Goal: Task Accomplishment & Management: Manage account settings

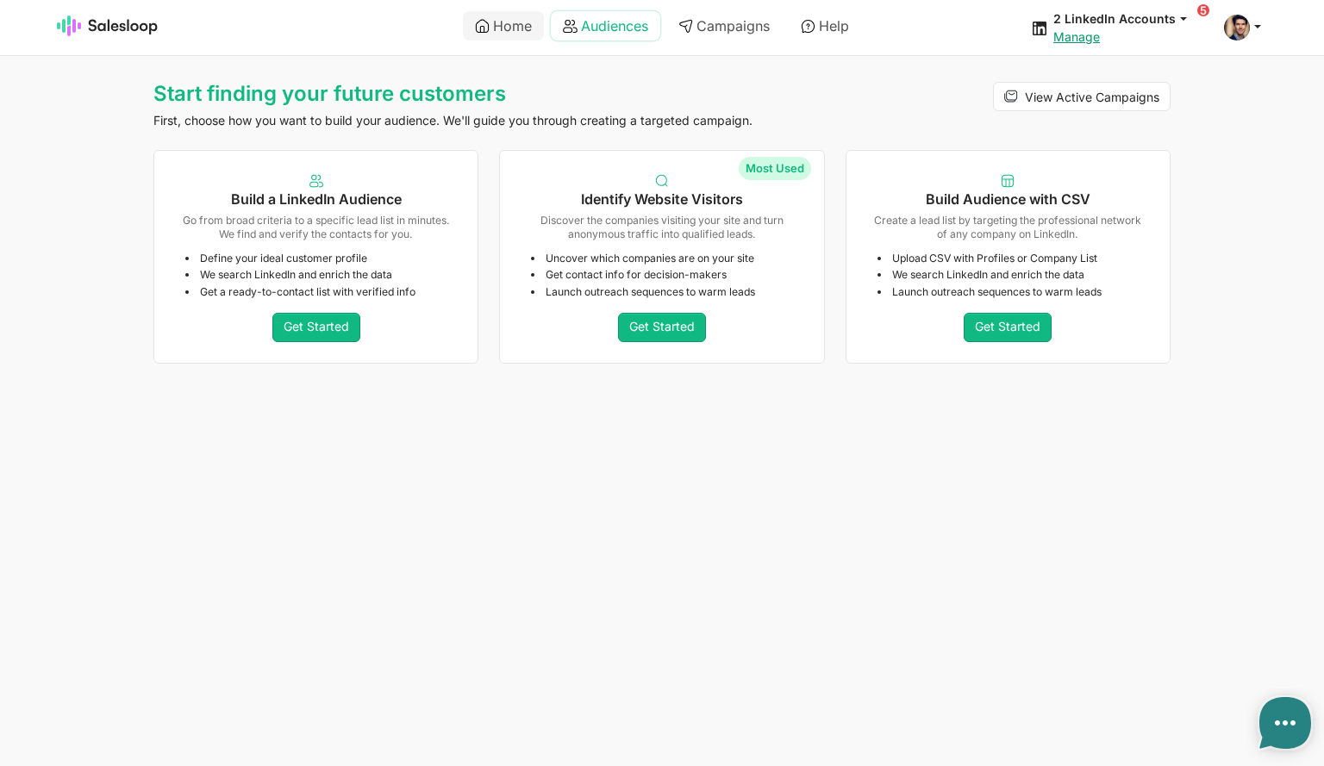
click at [609, 24] on link "Audiences" at bounding box center [605, 25] width 109 height 29
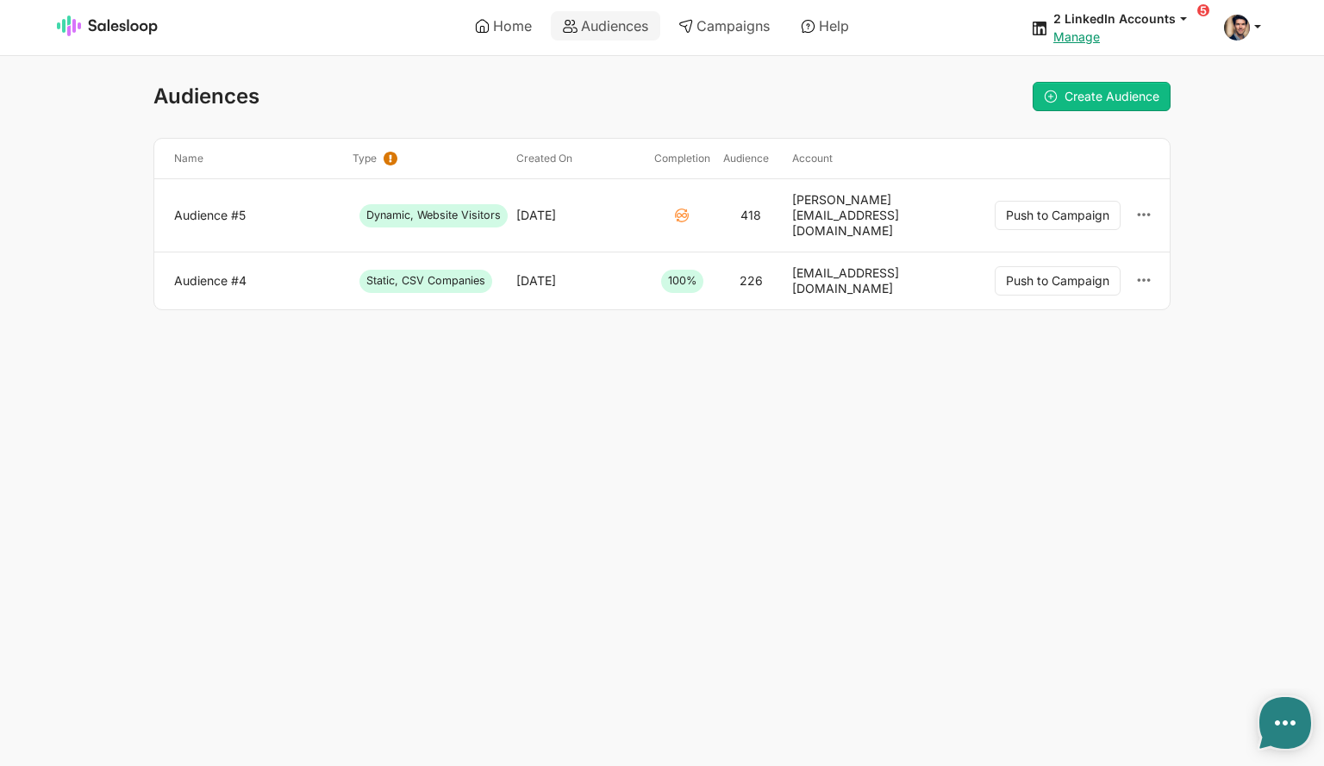
type textarea "x"
click at [234, 208] on link "Audience #5" at bounding box center [256, 216] width 165 height 16
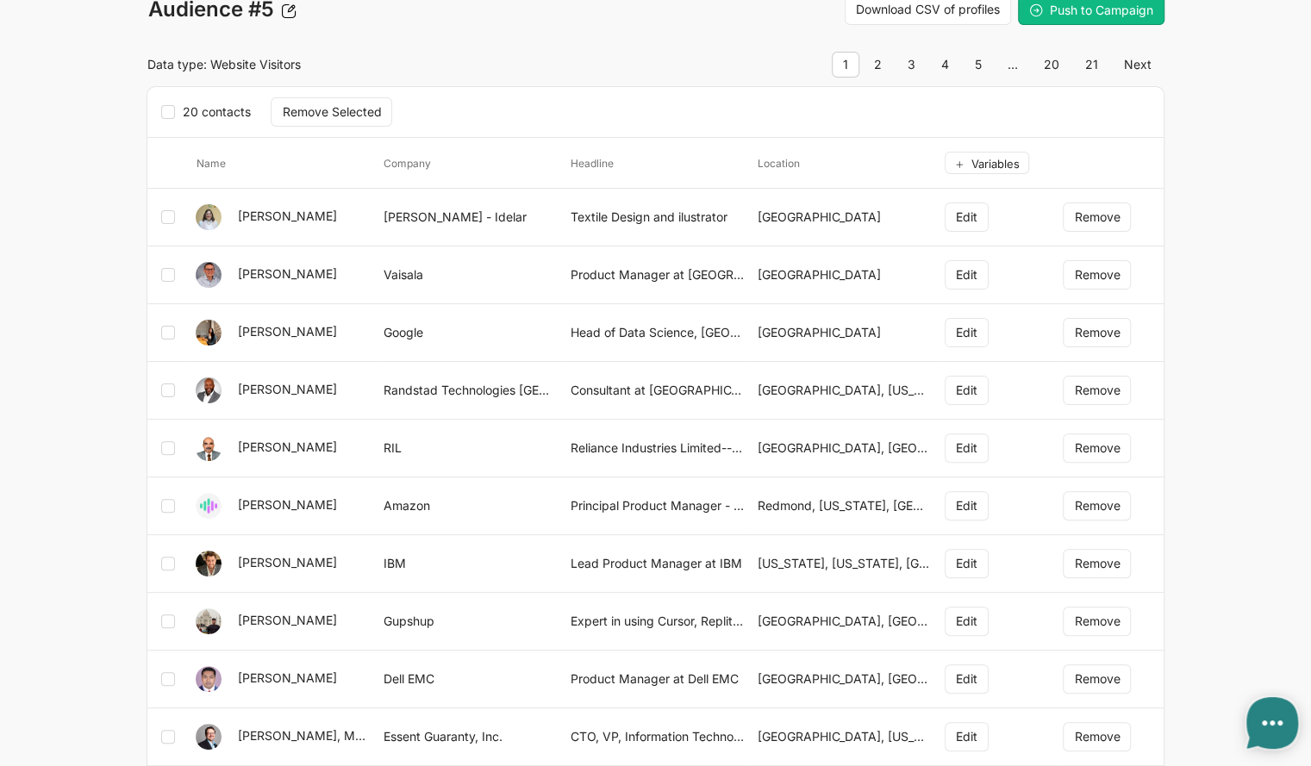
type textarea "x"
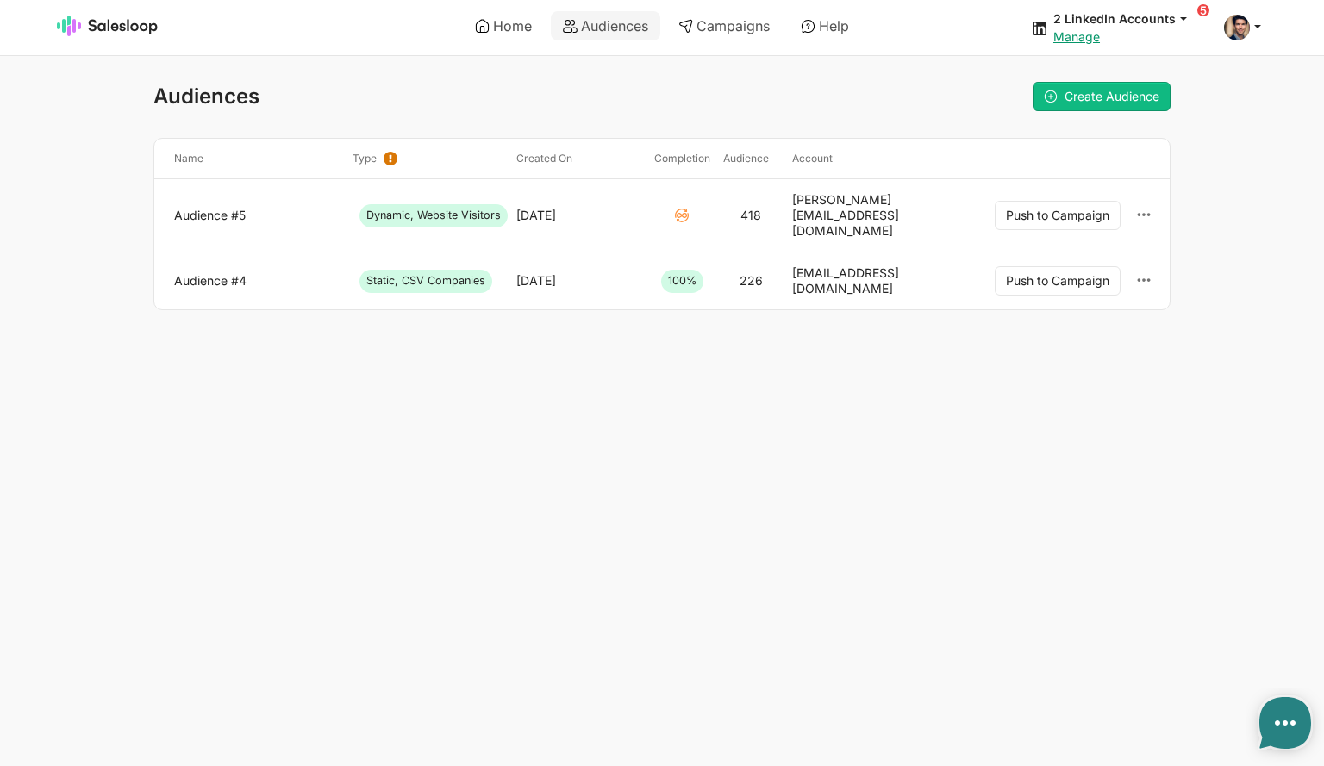
type textarea "x"
click at [224, 208] on link "Audience #5" at bounding box center [256, 216] width 165 height 16
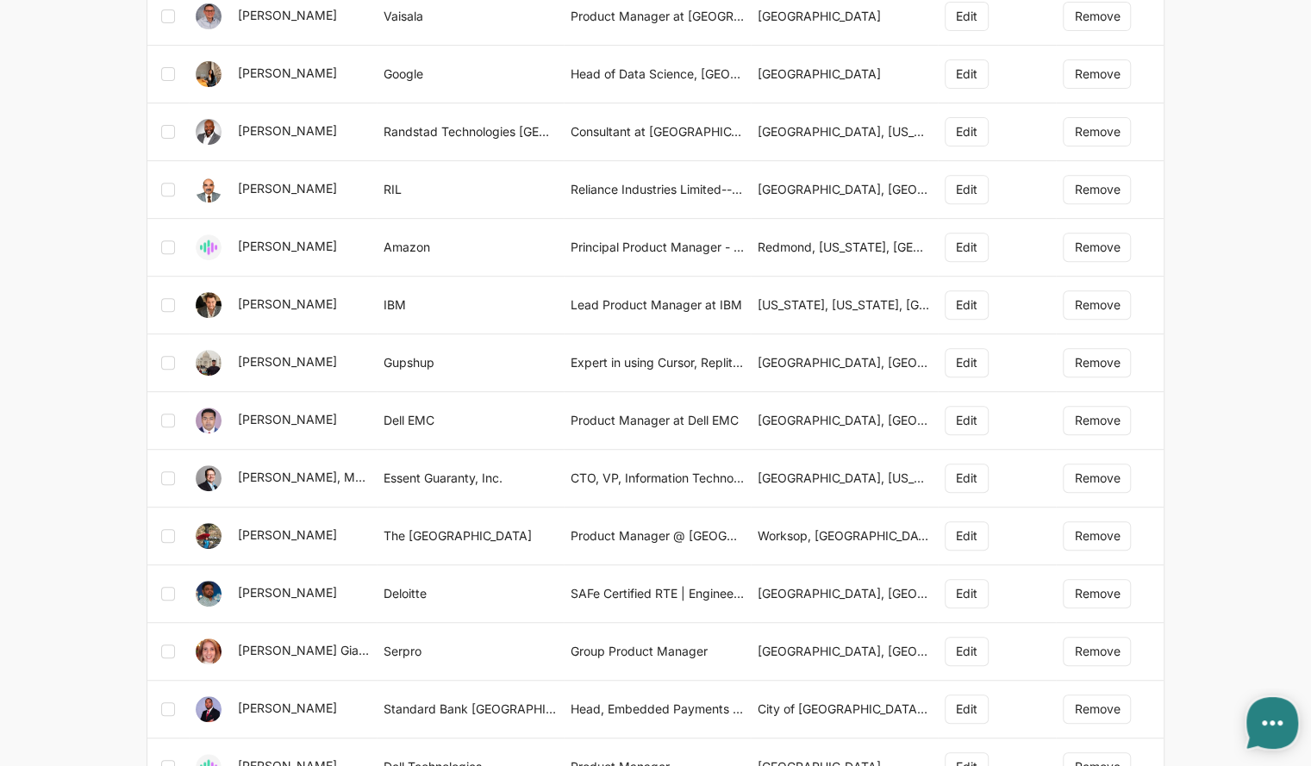
type textarea "x"
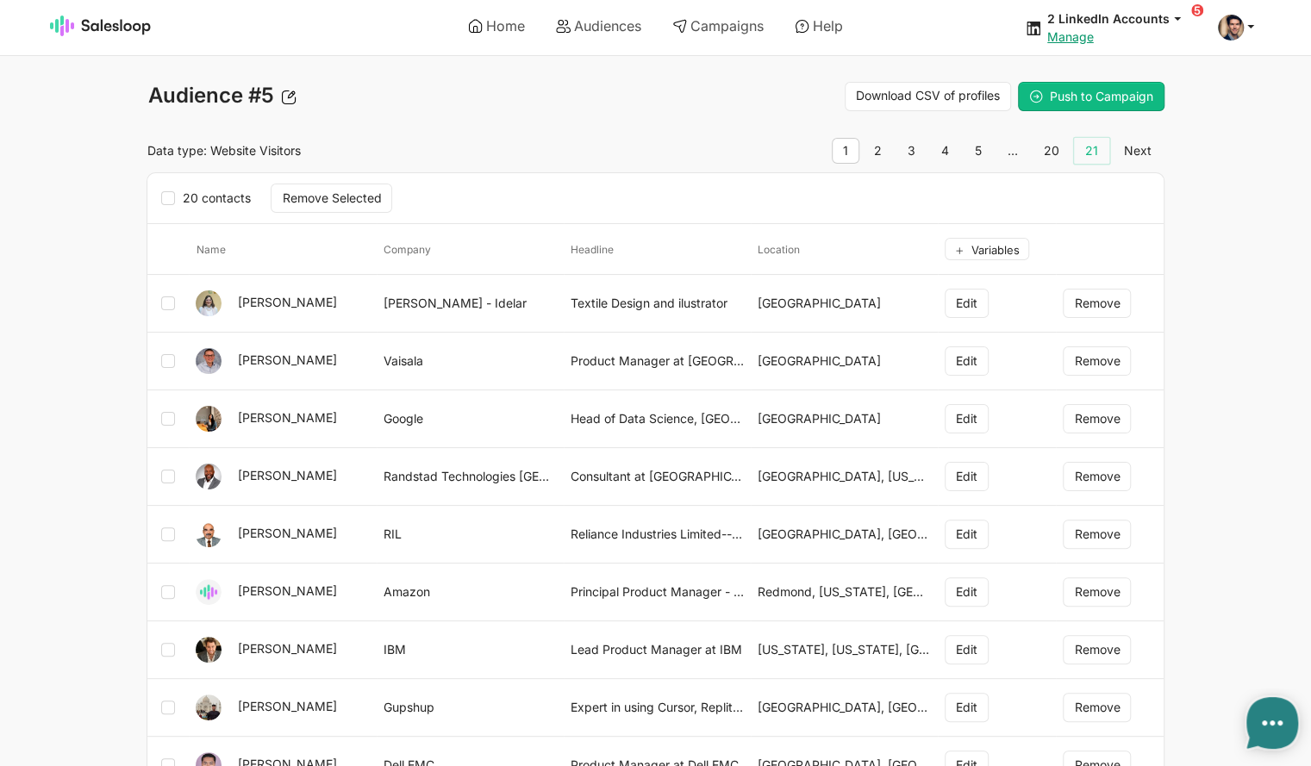
click at [1095, 150] on link "21" at bounding box center [1091, 151] width 35 height 26
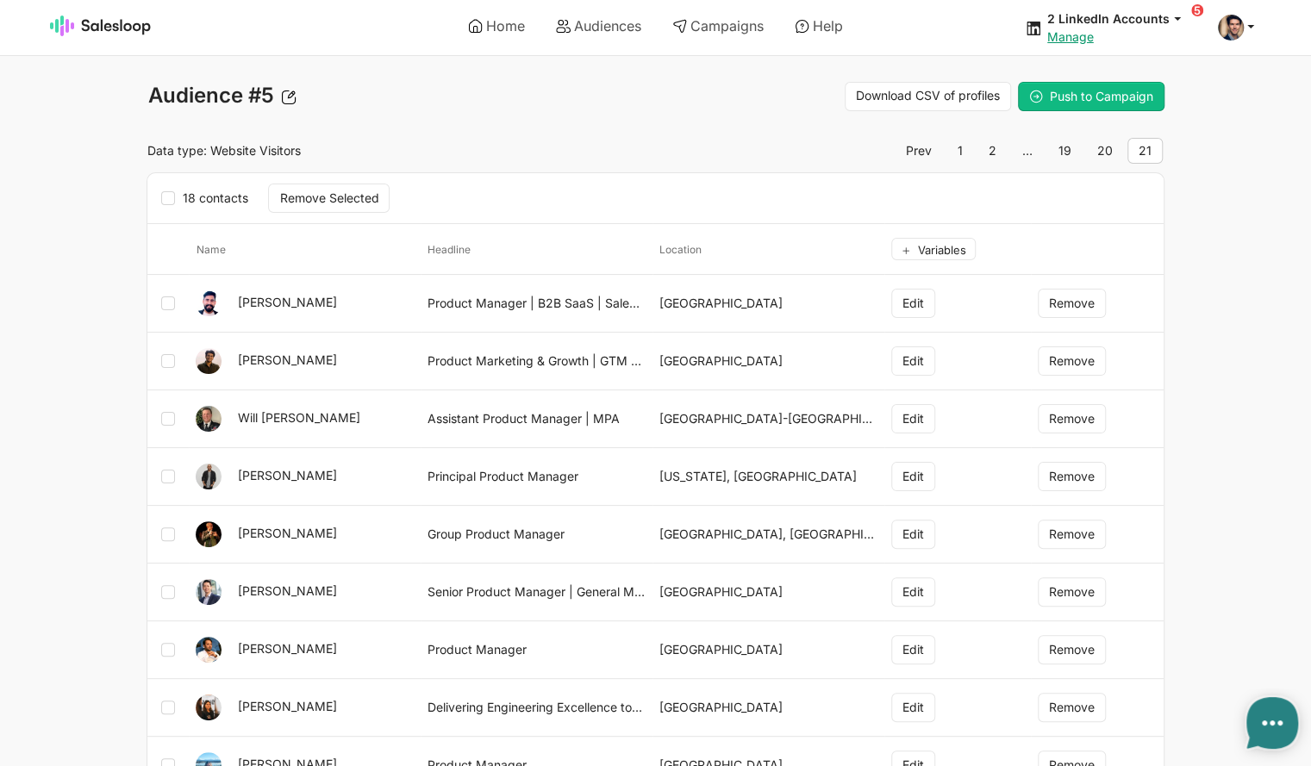
type textarea "x"
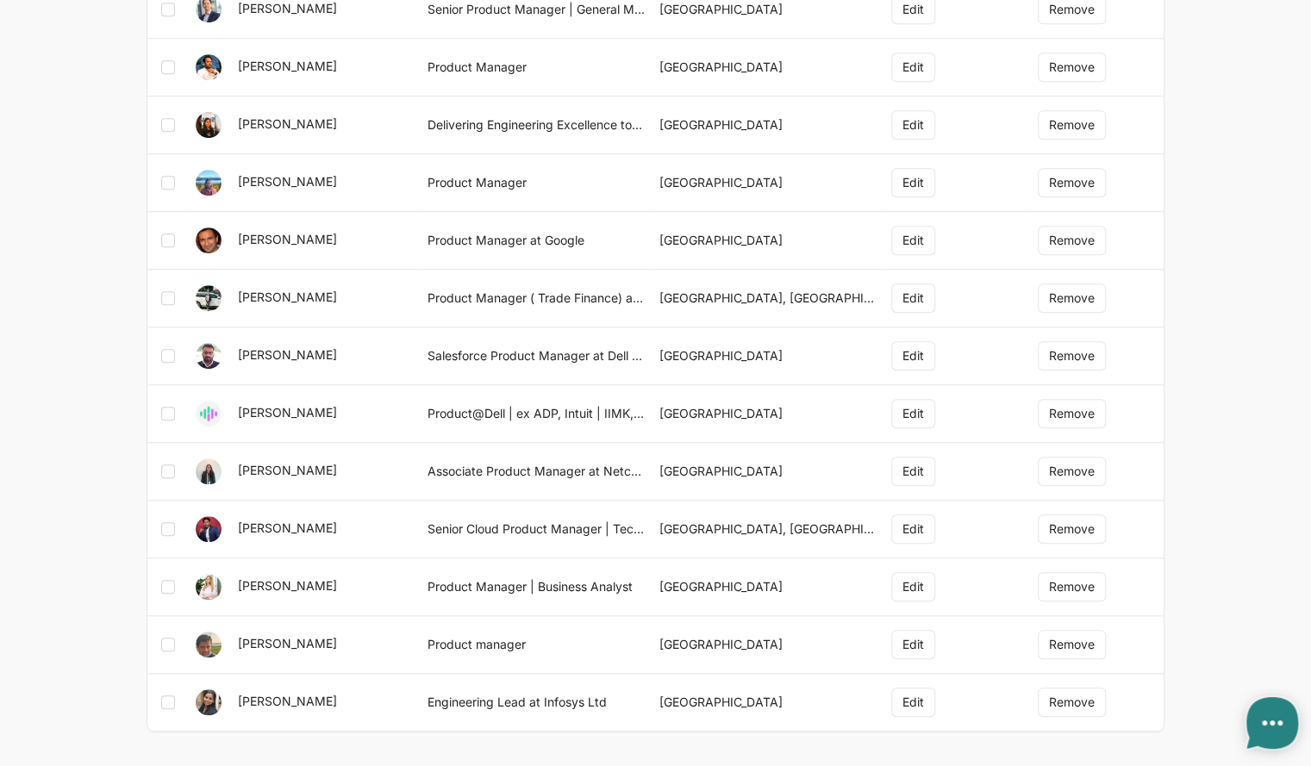
scroll to position [603, 0]
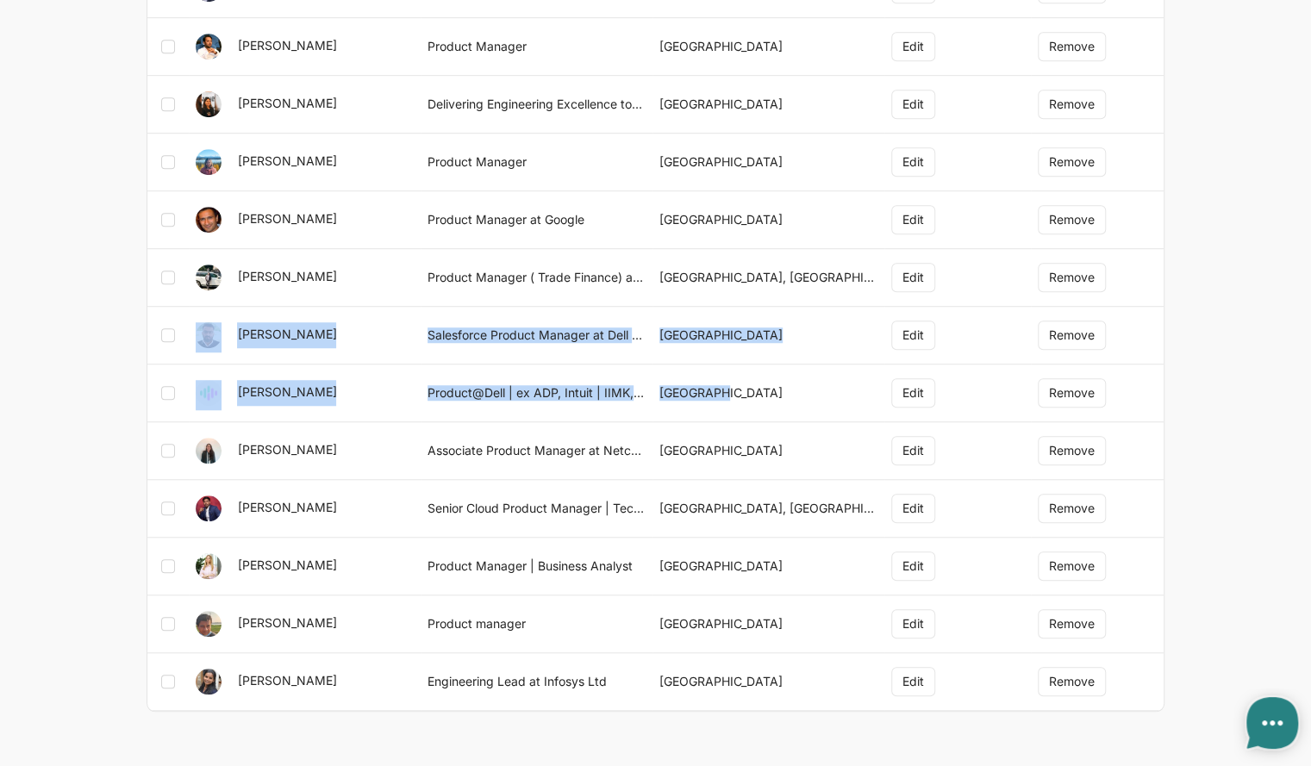
drag, startPoint x: 734, startPoint y: 387, endPoint x: 320, endPoint y: 328, distance: 417.9
click at [195, 319] on thead "name headline location Variables Sourabh Bhat Product Manager | B2B SaaS | Sale…" at bounding box center [654, 166] width 1015 height 1090
click at [414, 336] on td "Mathew Thomas" at bounding box center [305, 336] width 232 height 58
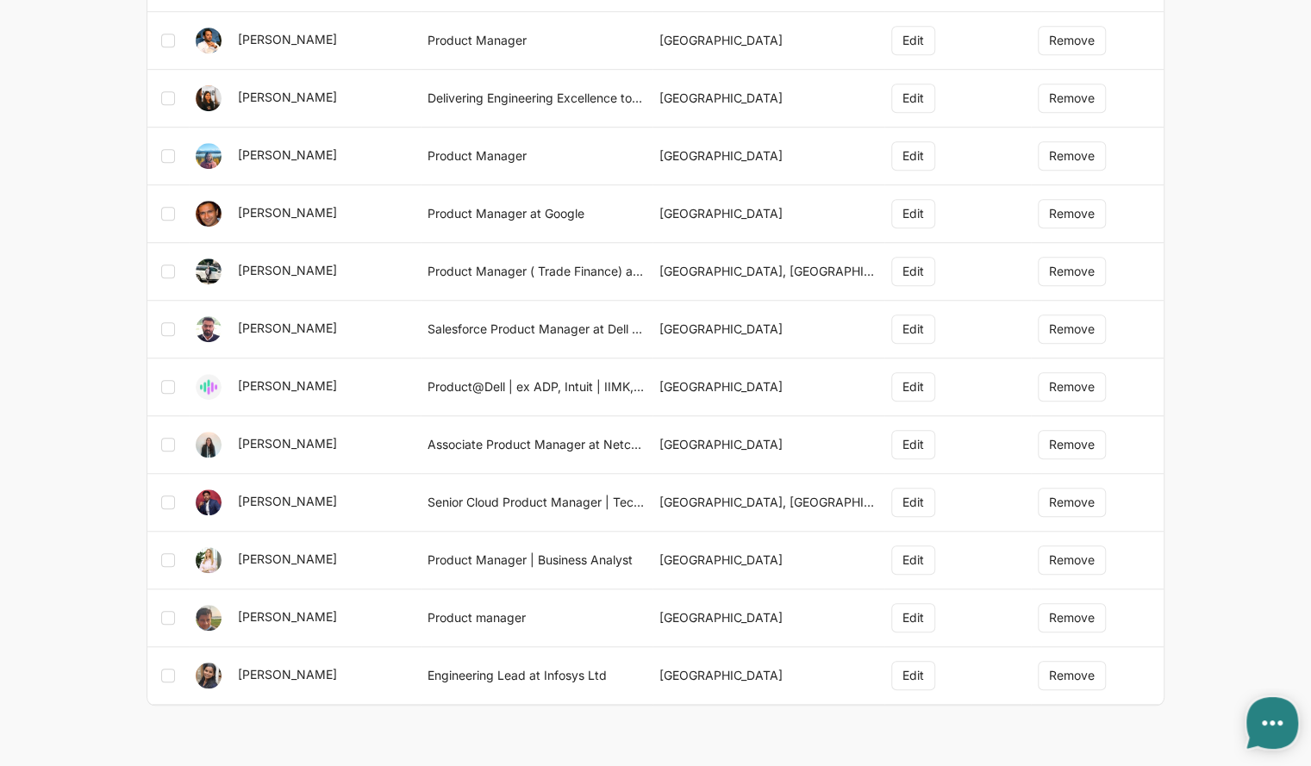
scroll to position [610, 0]
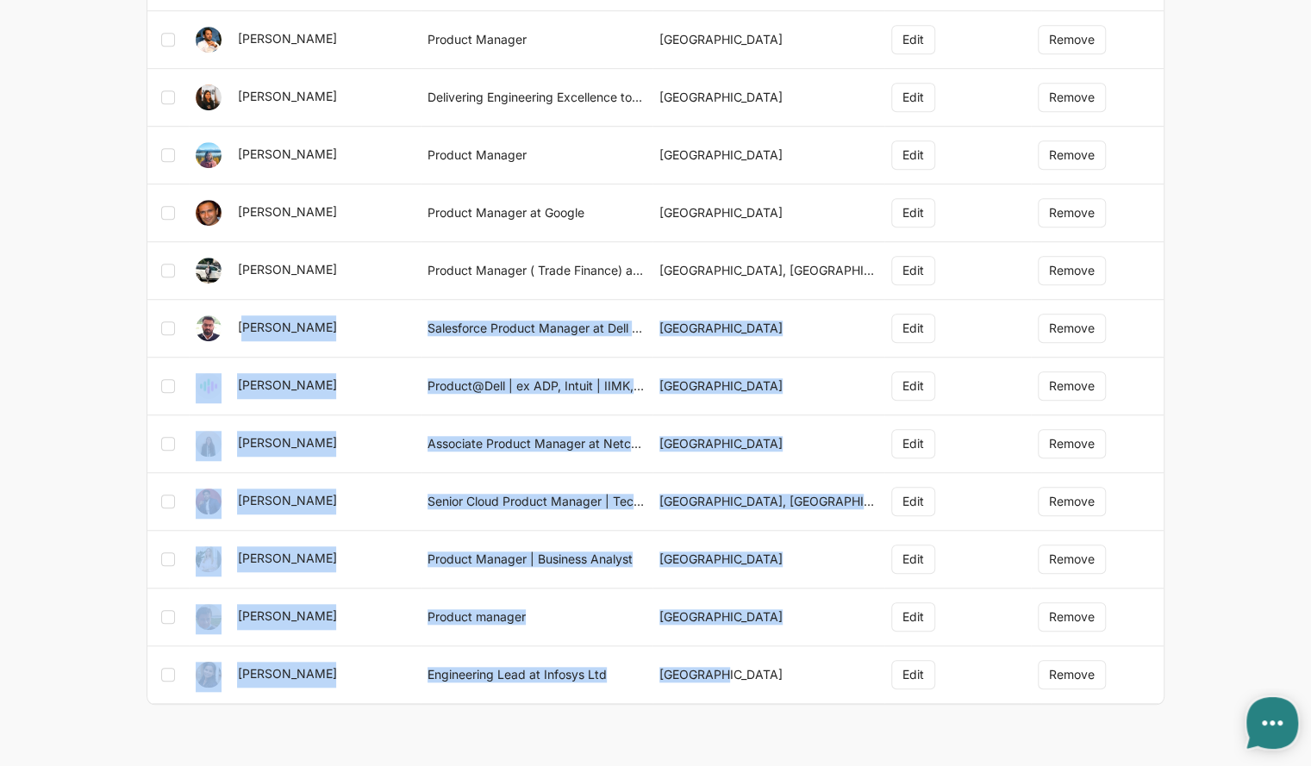
drag, startPoint x: 722, startPoint y: 674, endPoint x: 248, endPoint y: 301, distance: 603.4
click at [248, 301] on thead "name headline location Variables Sourabh Bhat Product Manager | B2B SaaS | Sale…" at bounding box center [654, 159] width 1015 height 1090
click at [783, 311] on td "Bengaluru" at bounding box center [769, 329] width 232 height 58
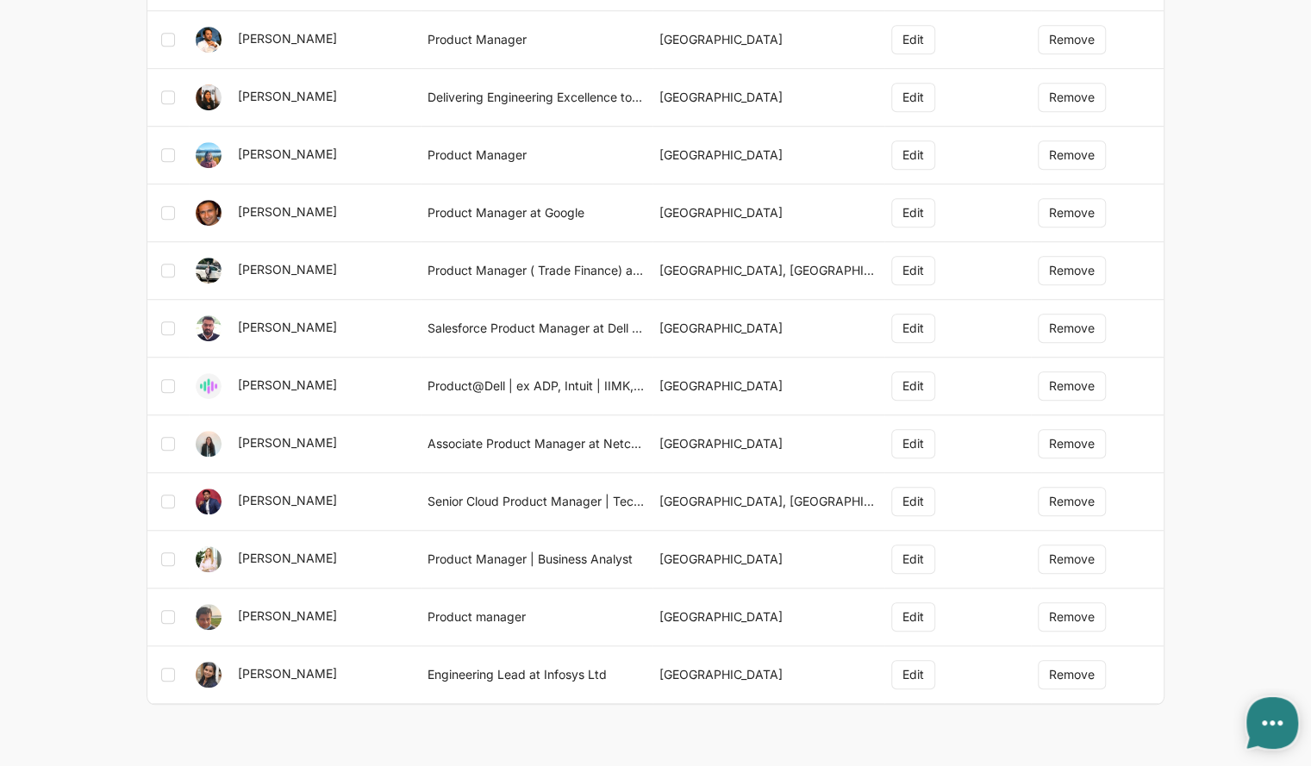
click at [53, 303] on body "Home Audiences Campaigns Help 2 LinkedIn Accounts jobs: 24/09/2025, 15:08:43 Ca…" at bounding box center [655, 47] width 1311 height 1315
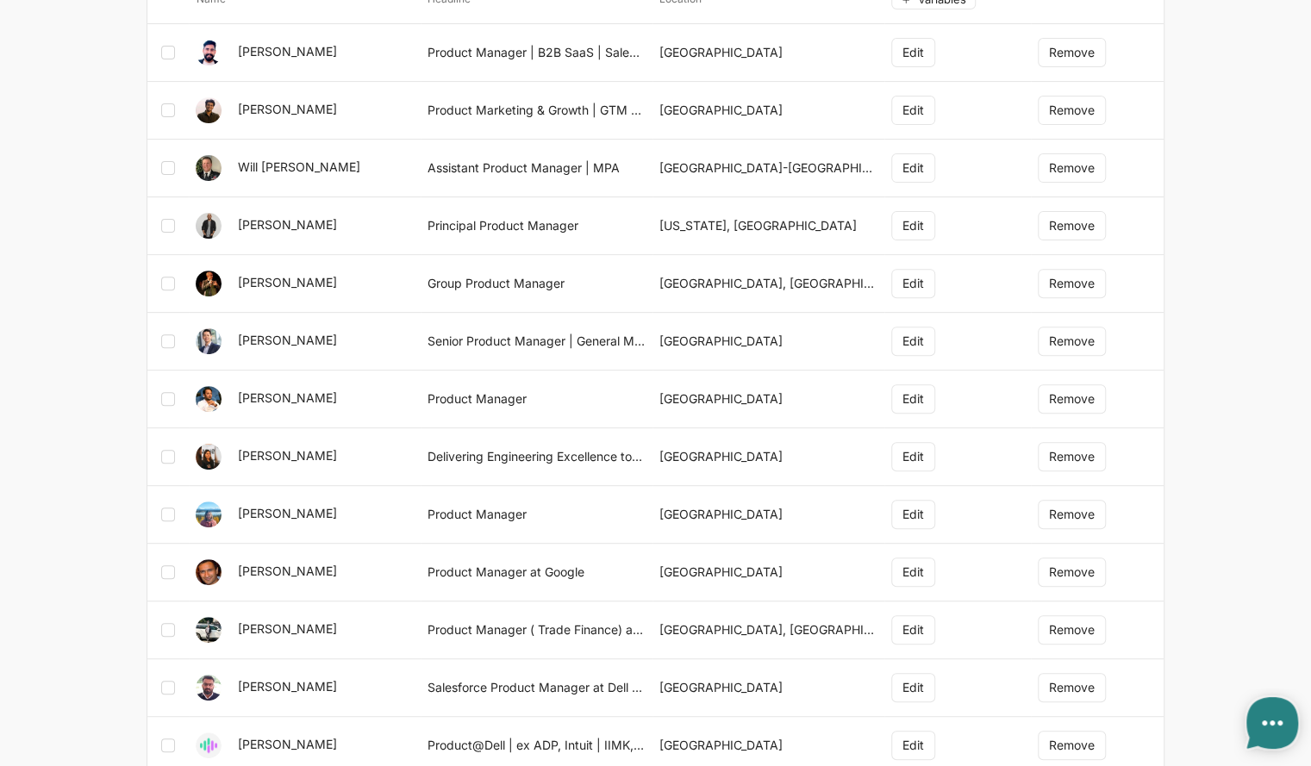
scroll to position [0, 0]
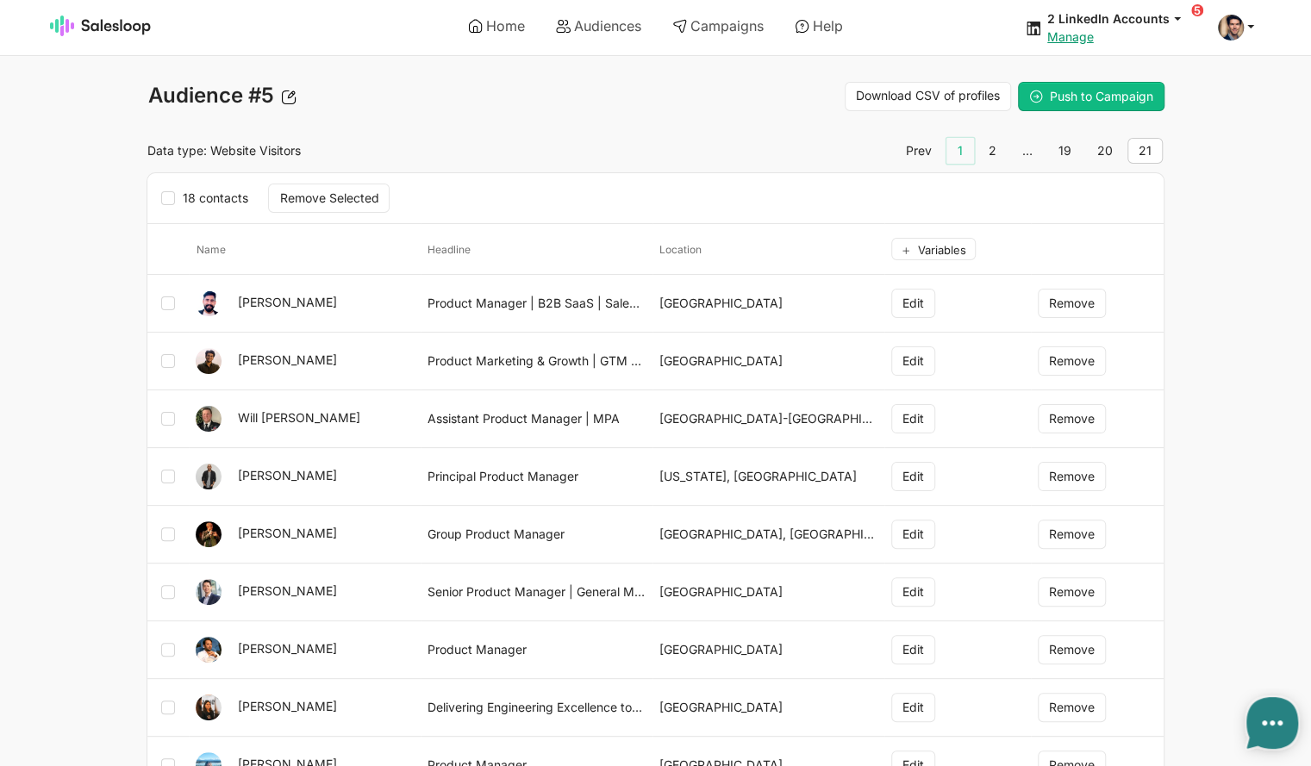
click at [967, 151] on link "1" at bounding box center [960, 151] width 28 height 26
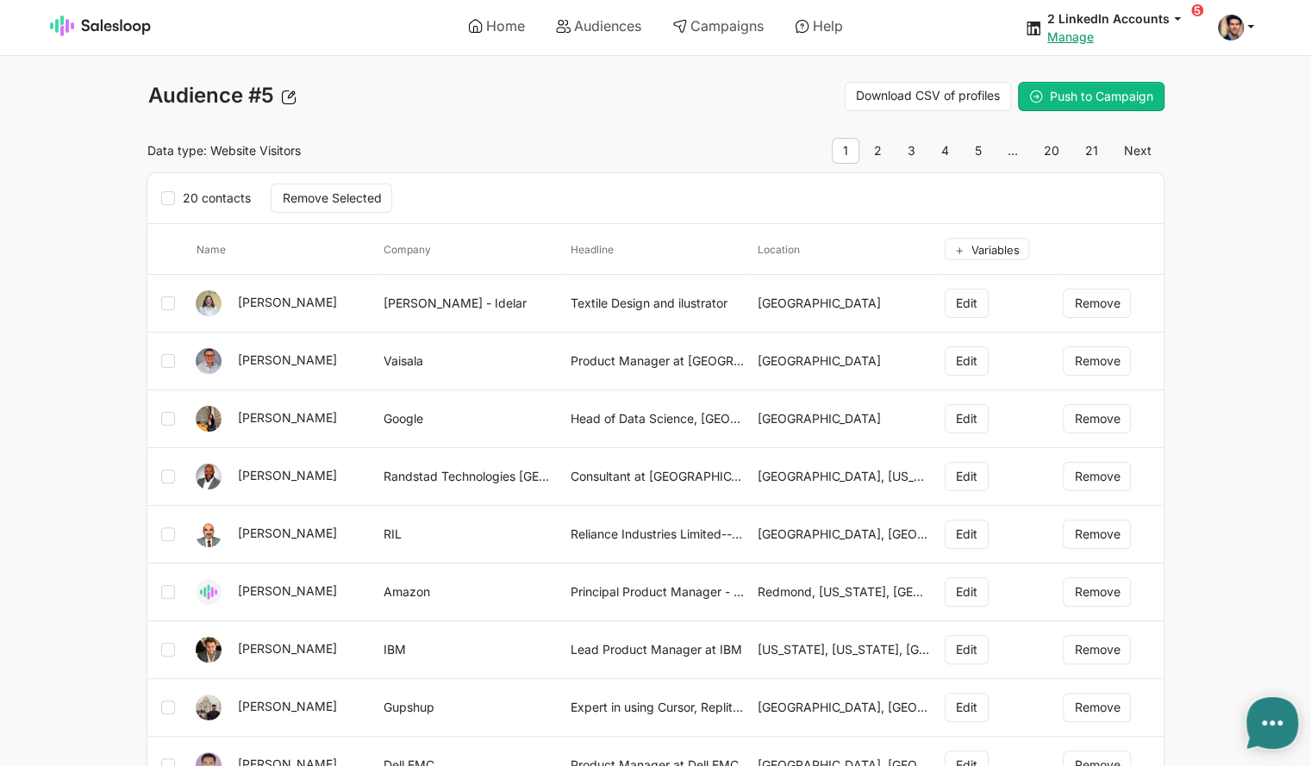
type textarea "x"
click at [600, 28] on link "Audiences" at bounding box center [598, 25] width 109 height 29
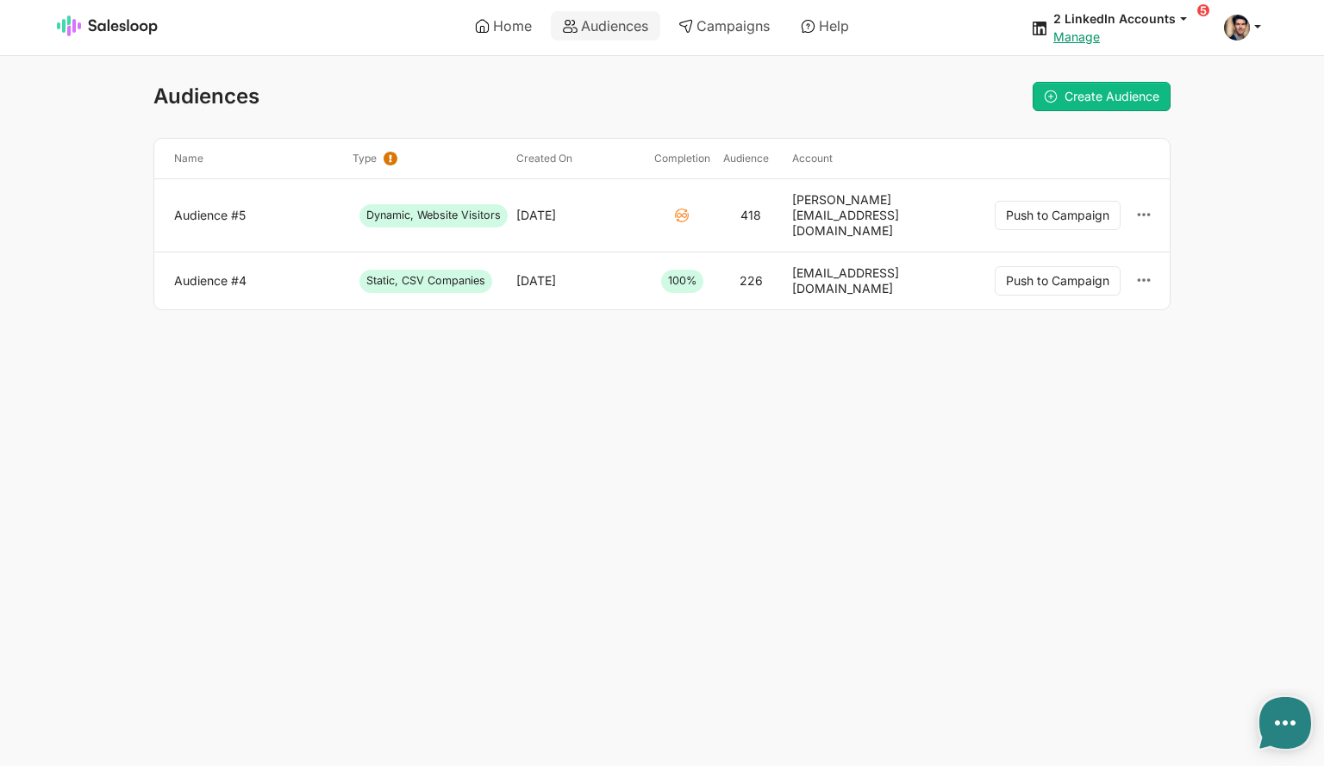
type textarea "x"
click at [193, 209] on link "Audience #5" at bounding box center [256, 216] width 165 height 16
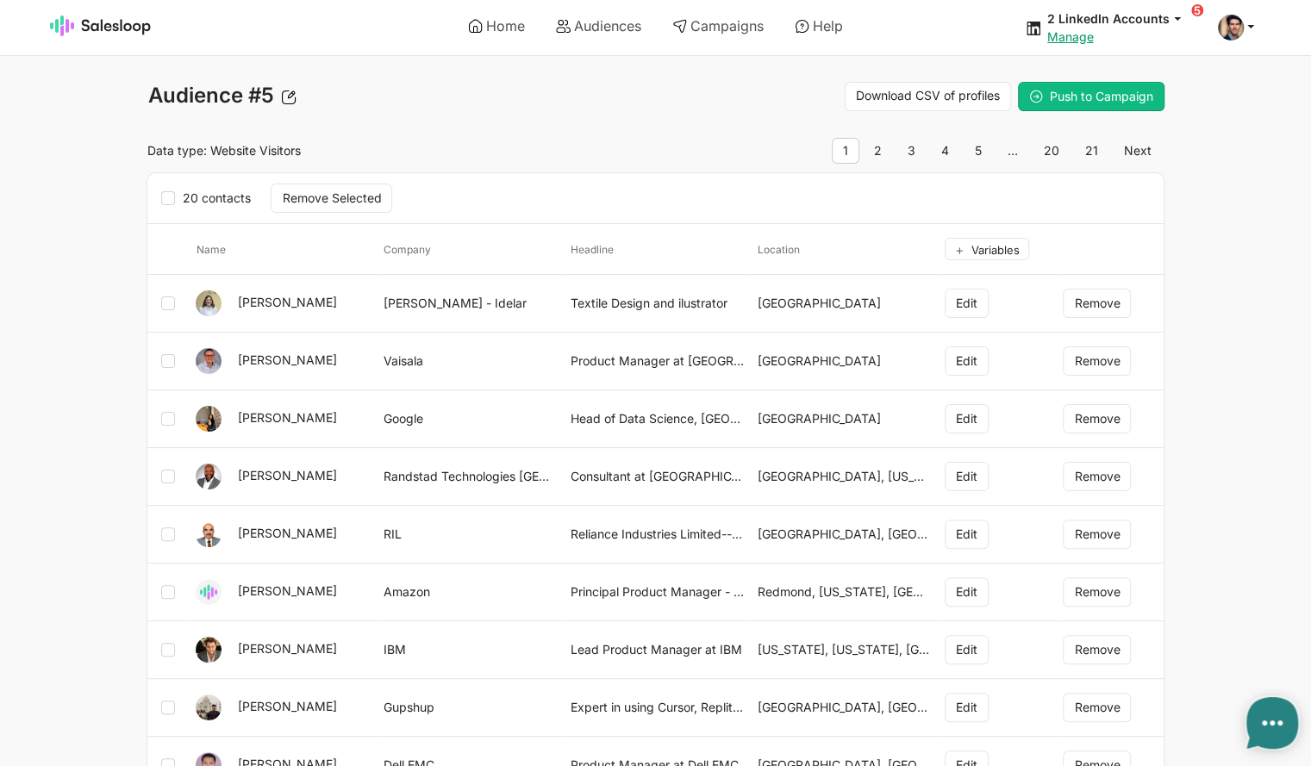
type textarea "x"
click at [701, 16] on link "Campaigns" at bounding box center [718, 25] width 116 height 29
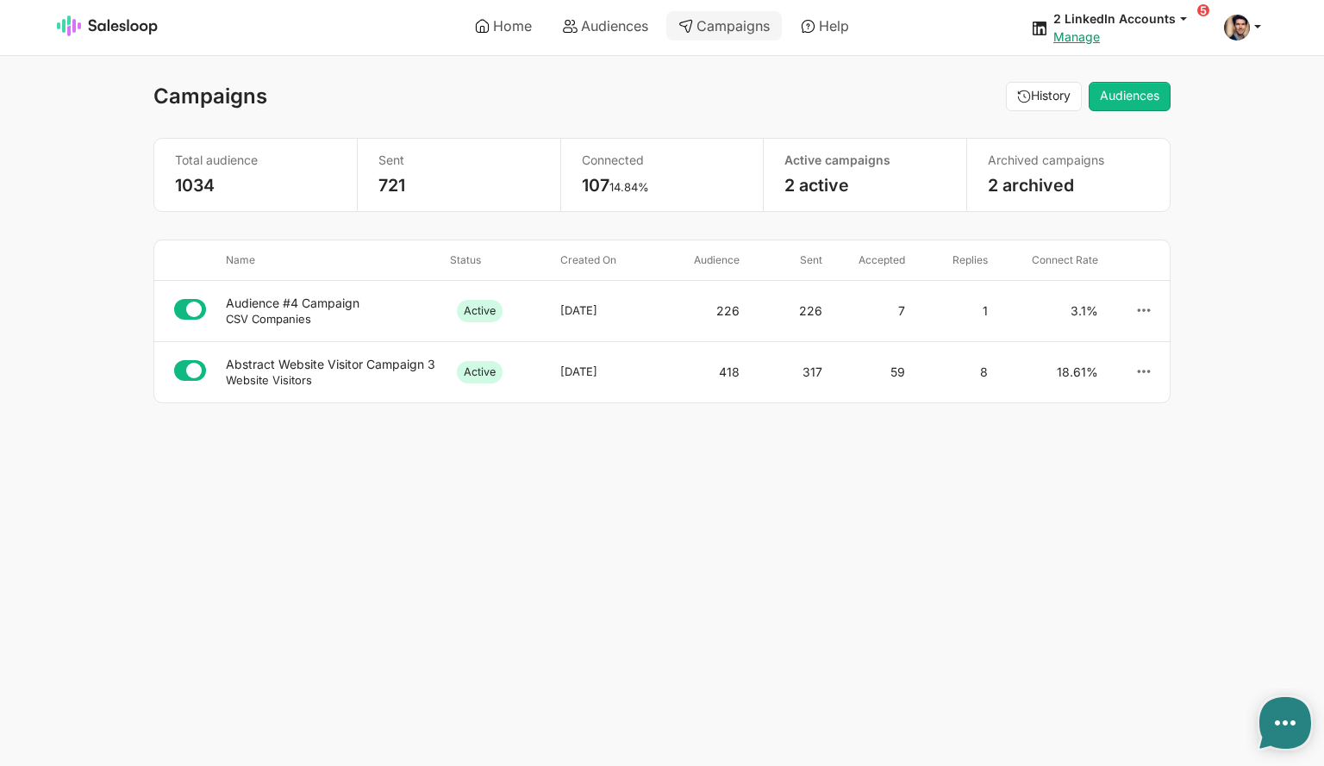
type textarea "x"
click at [614, 23] on link "Audiences" at bounding box center [605, 25] width 109 height 29
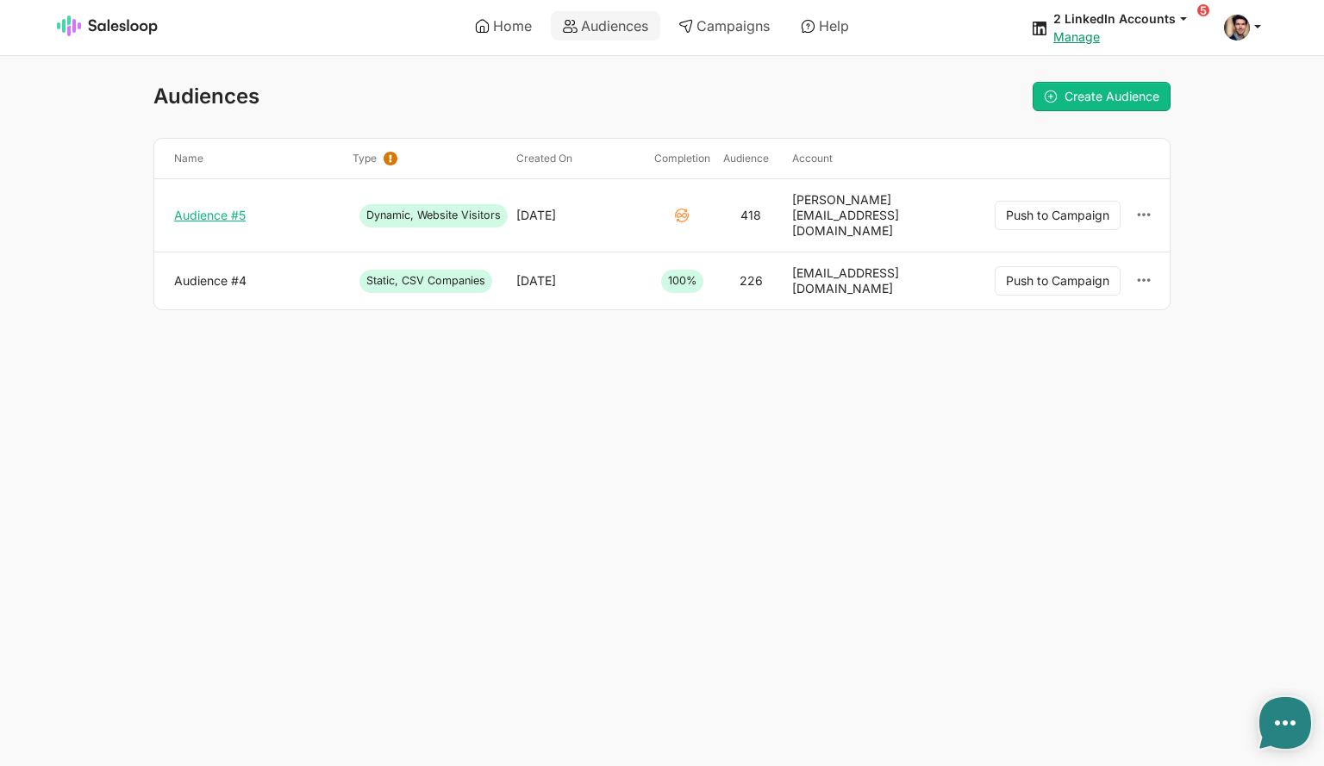
type textarea "x"
click at [222, 208] on link "Audience #5" at bounding box center [256, 216] width 165 height 16
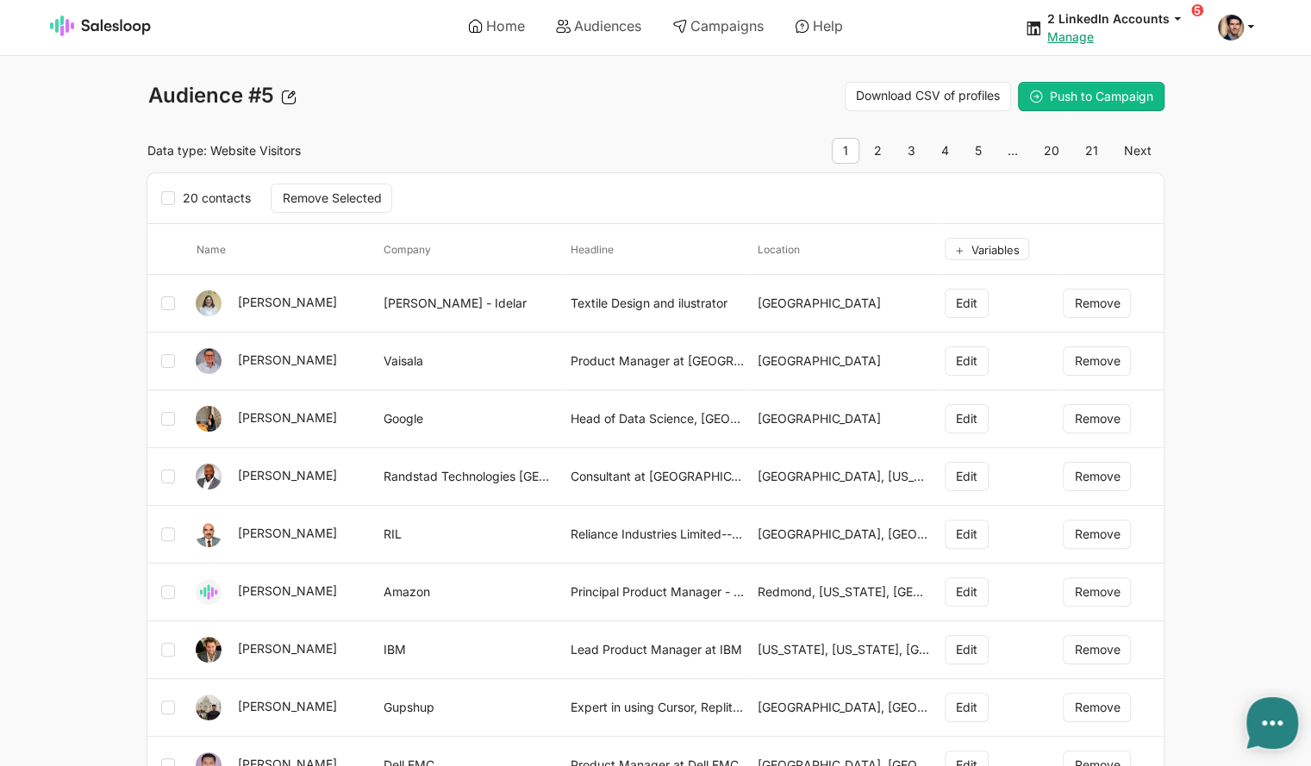
scroll to position [86, 0]
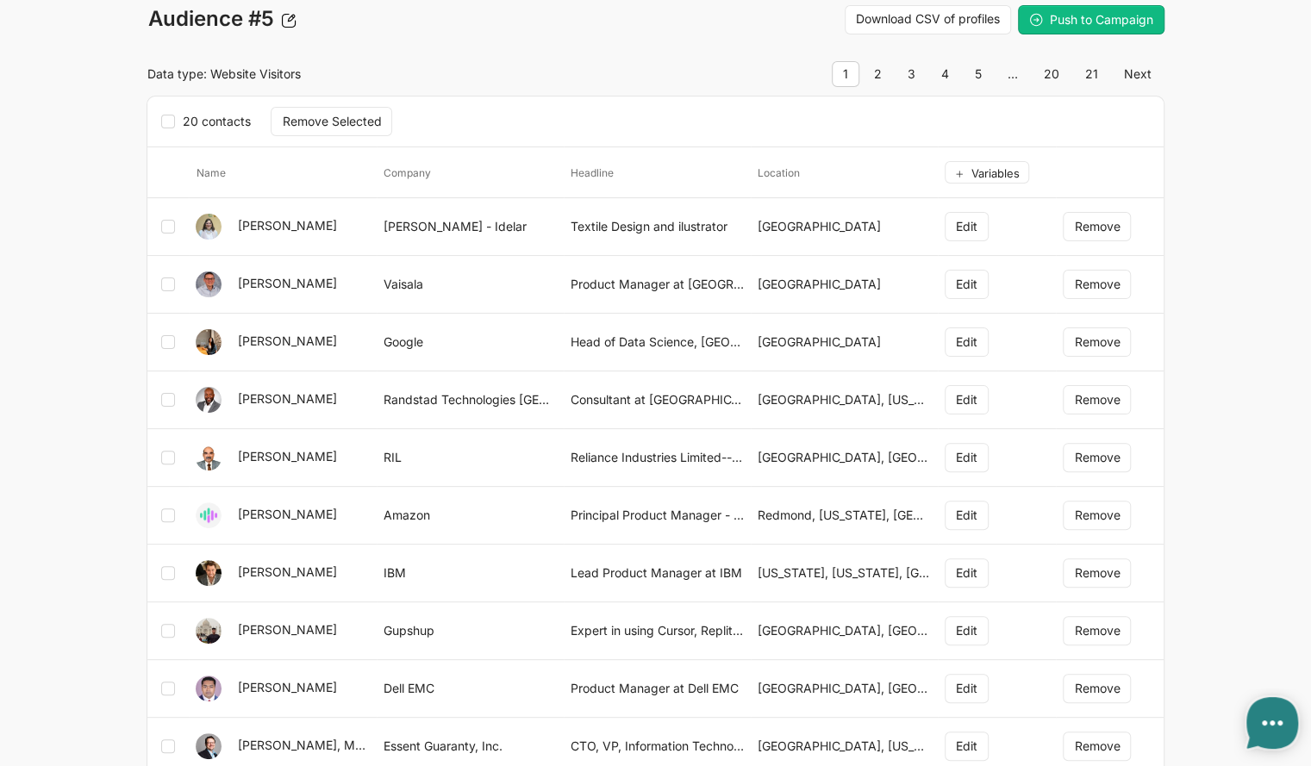
type textarea "x"
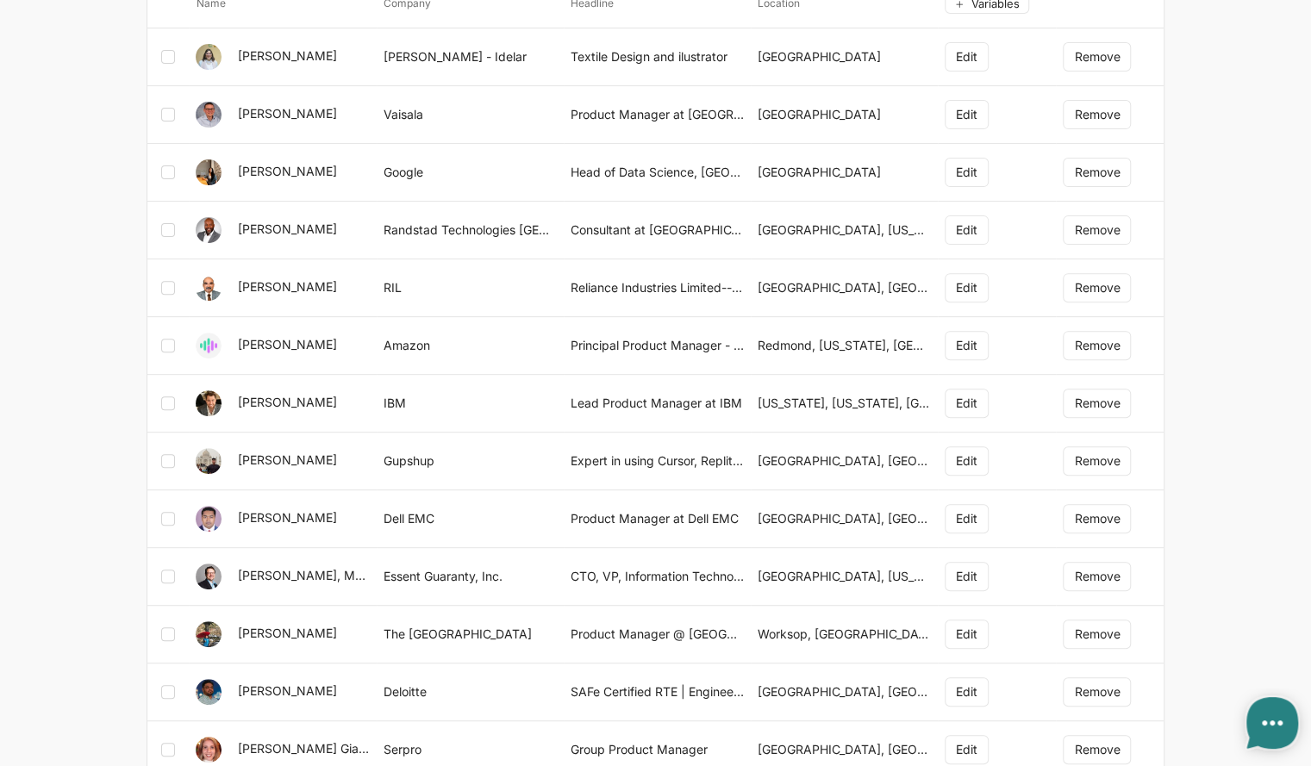
scroll to position [0, 0]
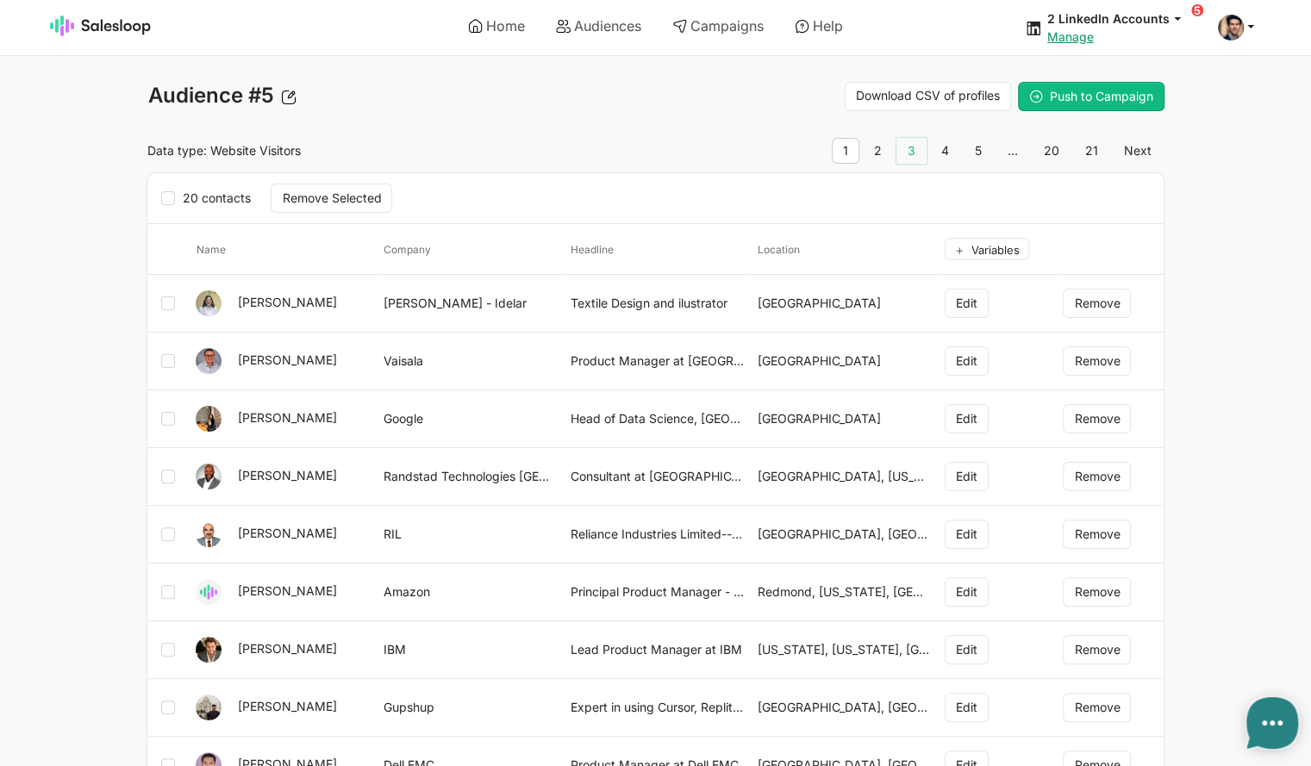
click at [916, 149] on link "3" at bounding box center [911, 151] width 30 height 26
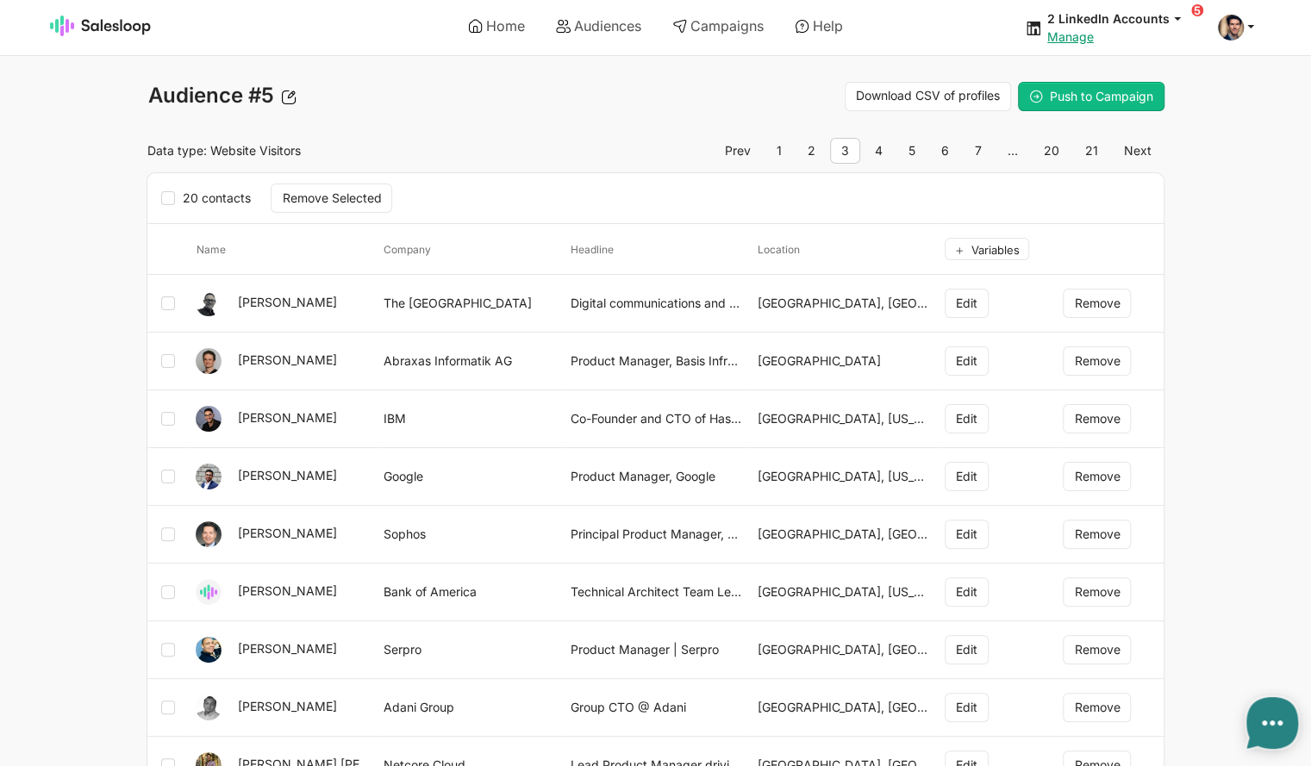
type textarea "x"
click at [915, 149] on link "5" at bounding box center [911, 151] width 29 height 26
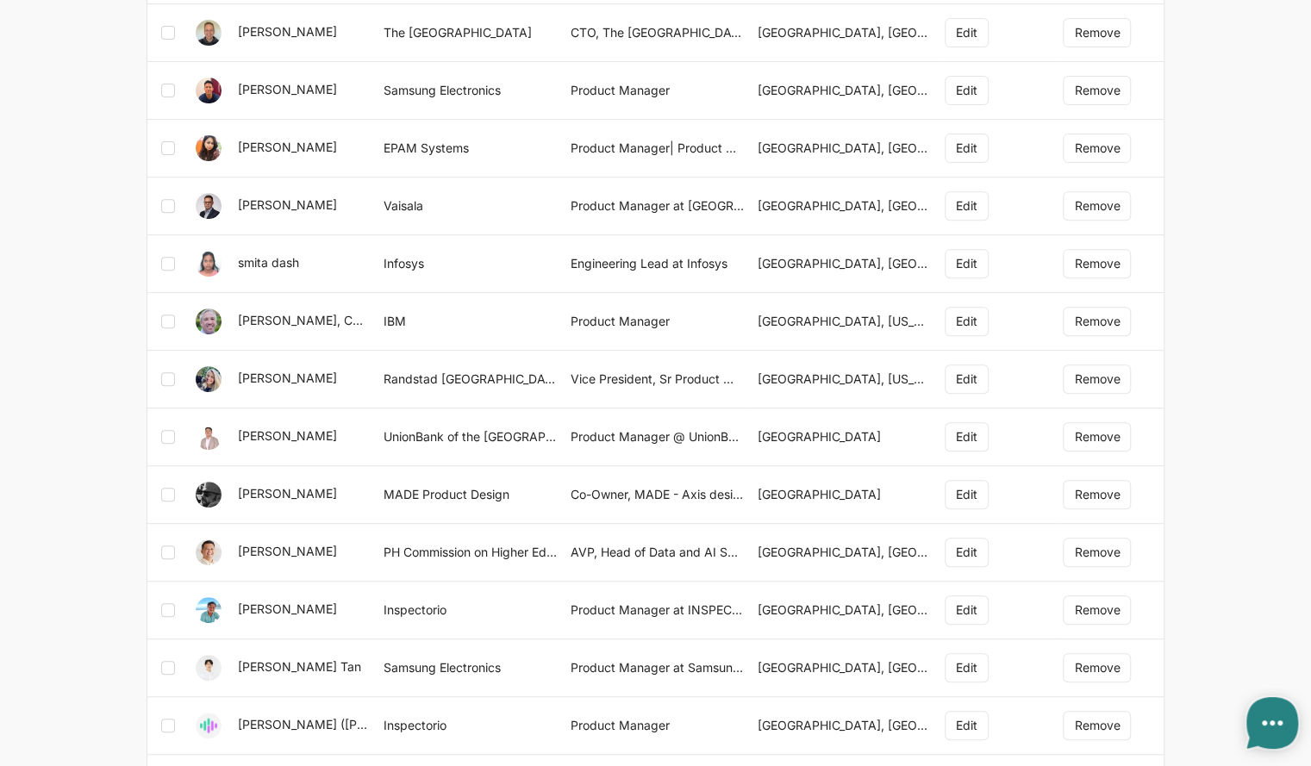
scroll to position [345, 0]
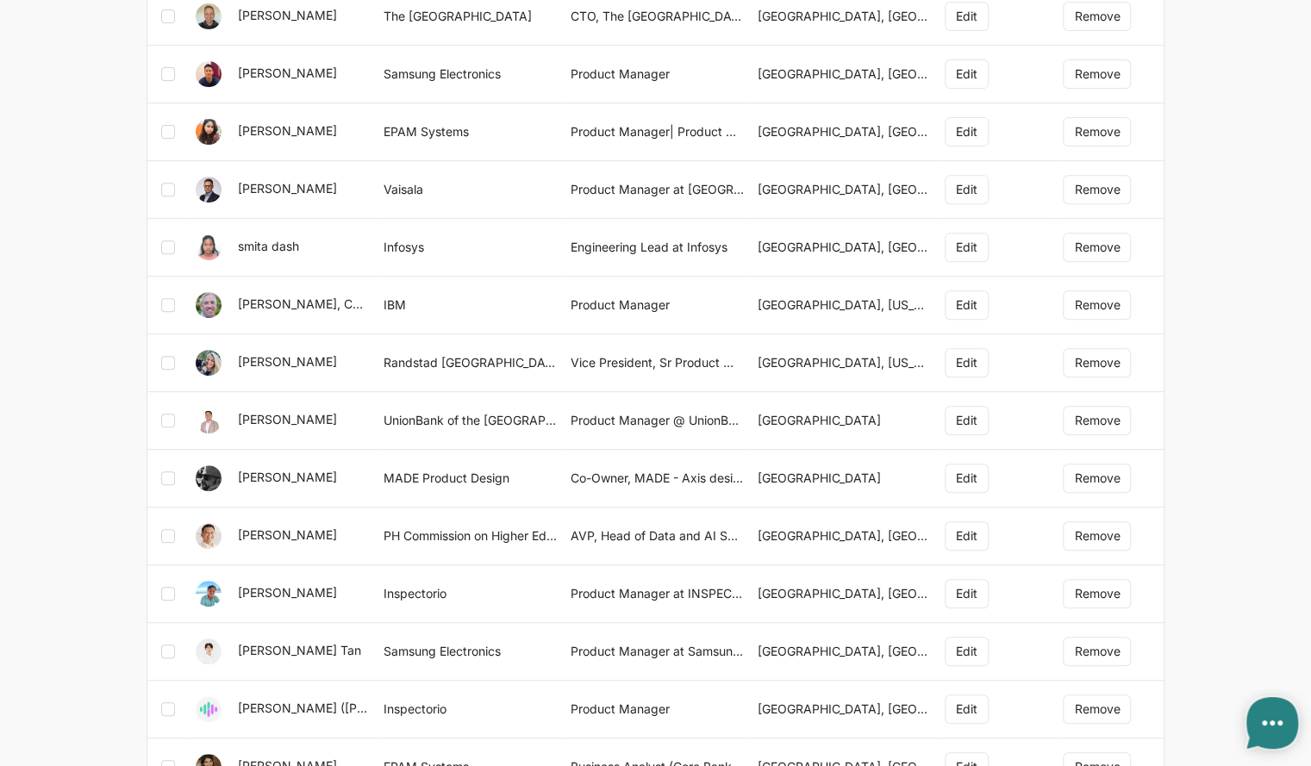
type textarea "x"
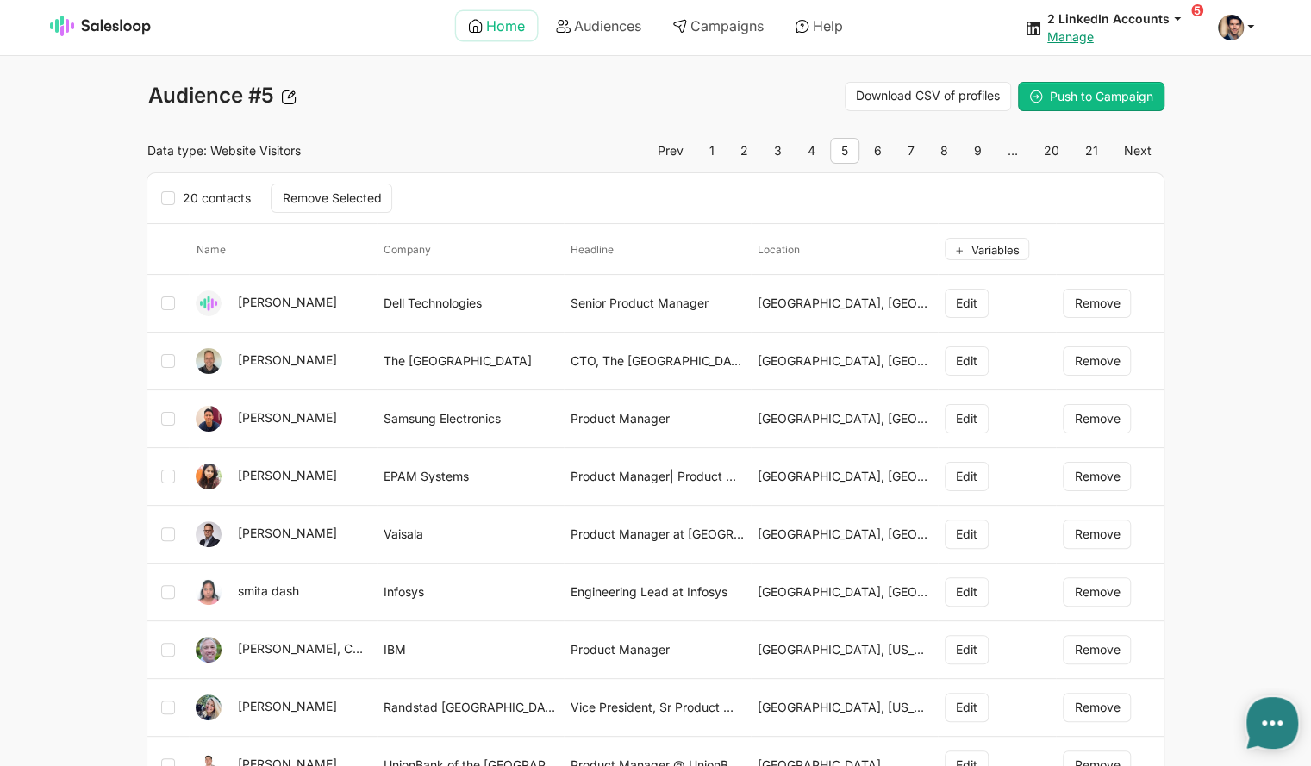
click at [484, 26] on link "Home" at bounding box center [496, 25] width 81 height 29
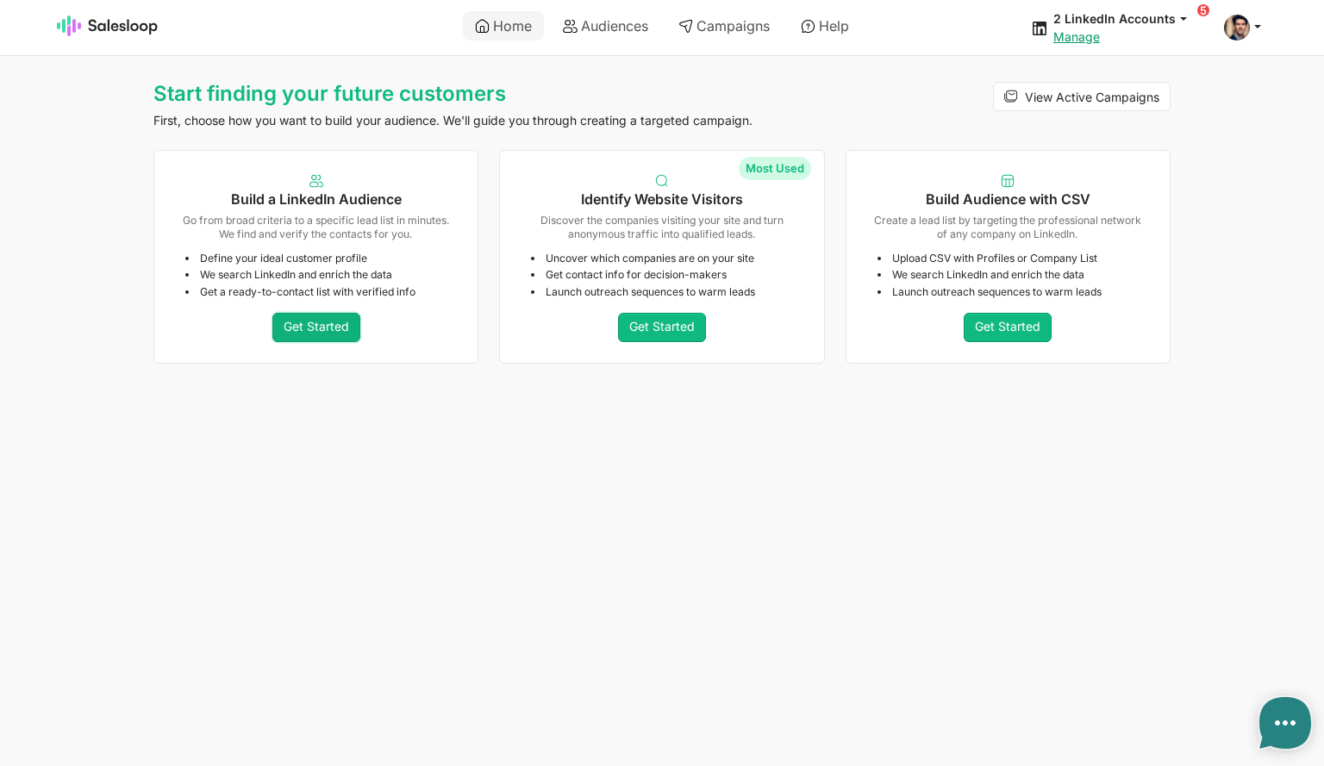
click at [310, 324] on link "Get Started" at bounding box center [316, 327] width 88 height 29
type textarea "x"
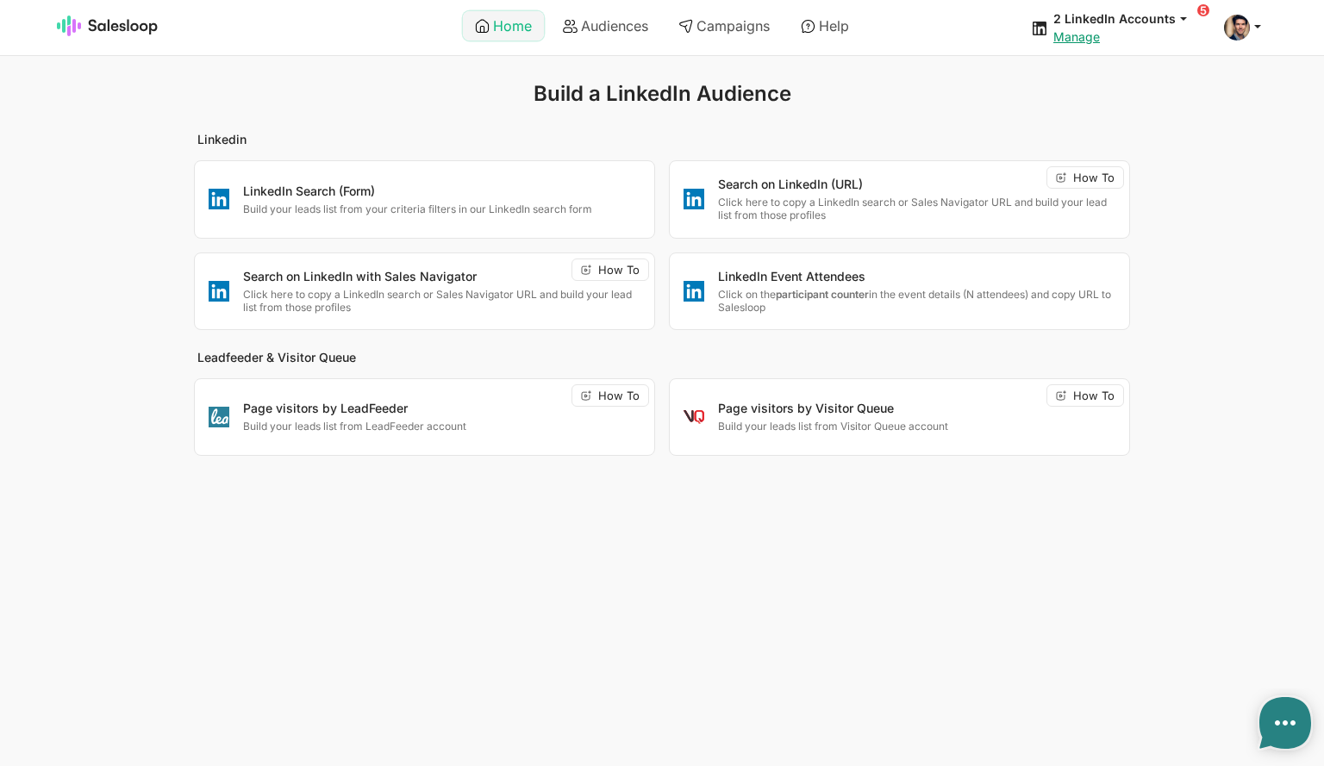
click at [492, 18] on link "Home" at bounding box center [503, 25] width 81 height 29
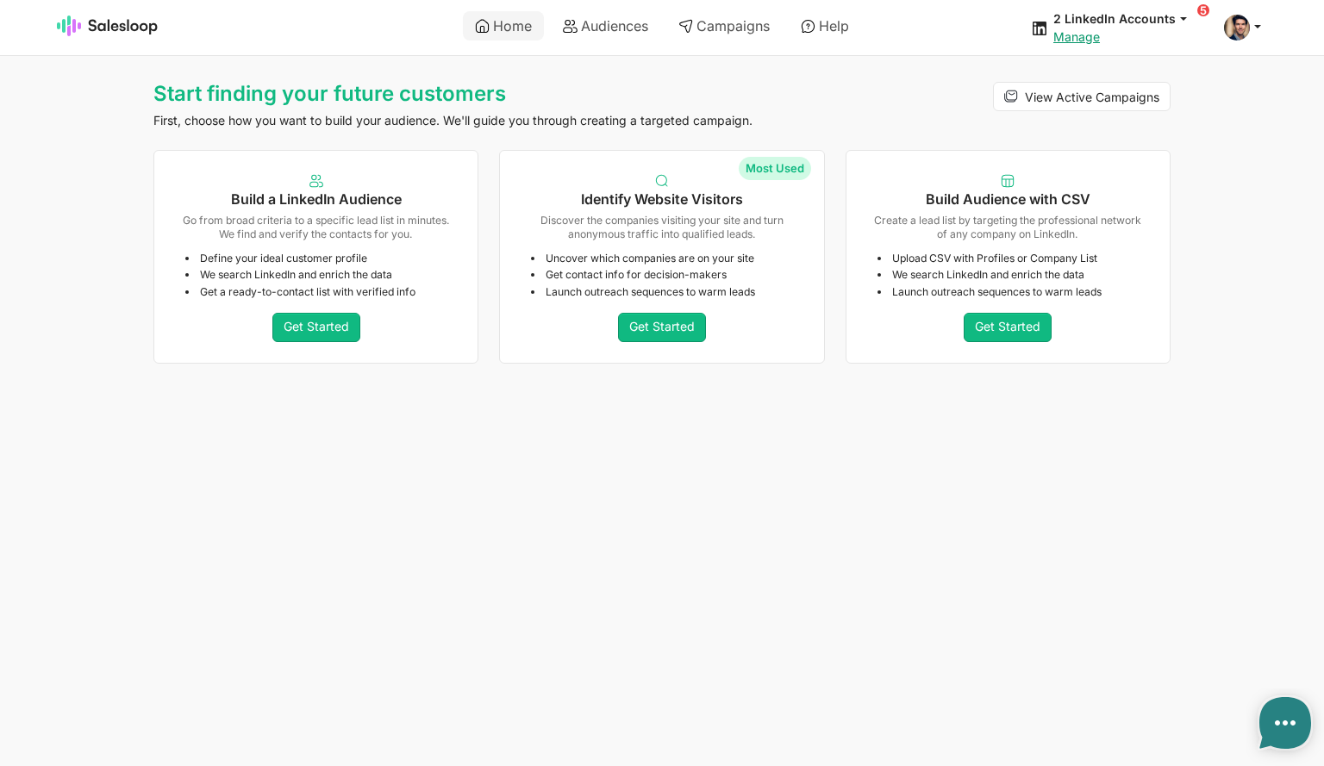
type textarea "x"
click at [604, 28] on link "Audiences" at bounding box center [605, 25] width 109 height 29
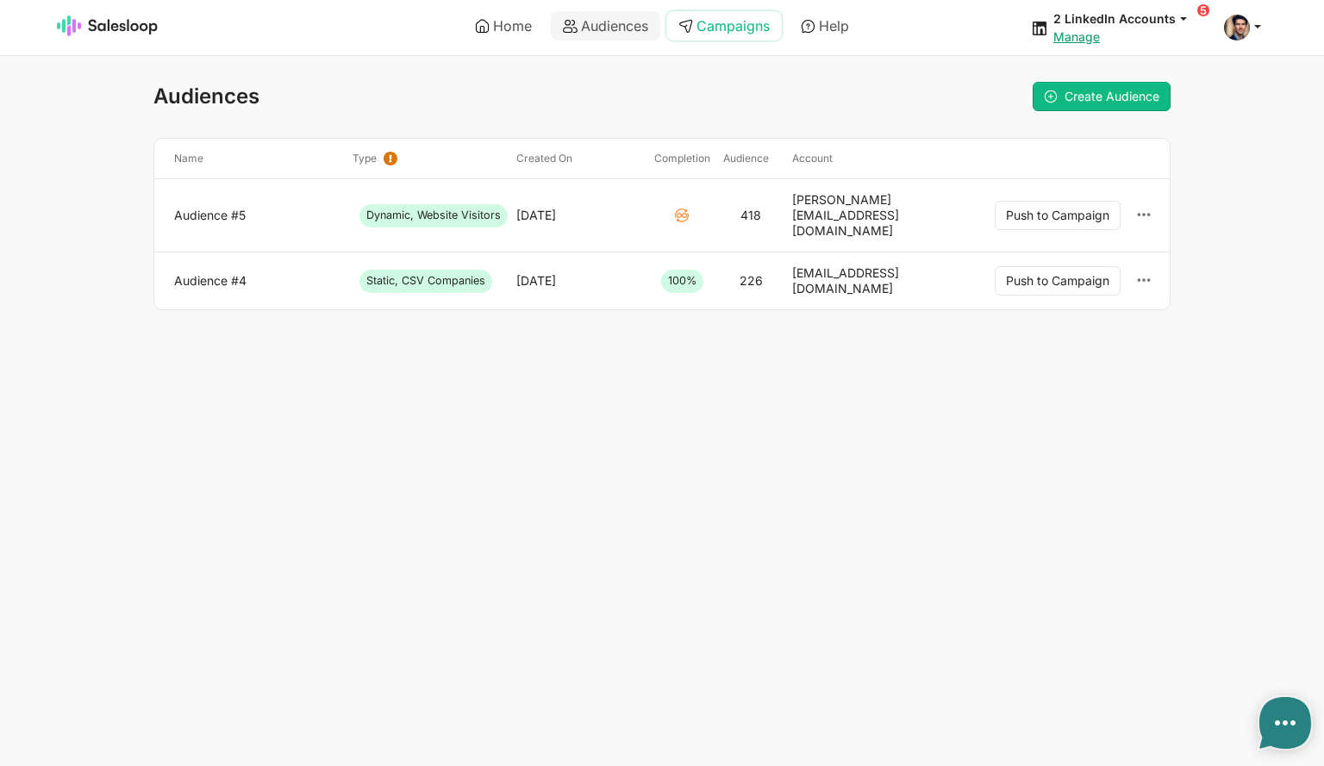
click at [709, 24] on link "Campaigns" at bounding box center [724, 25] width 116 height 29
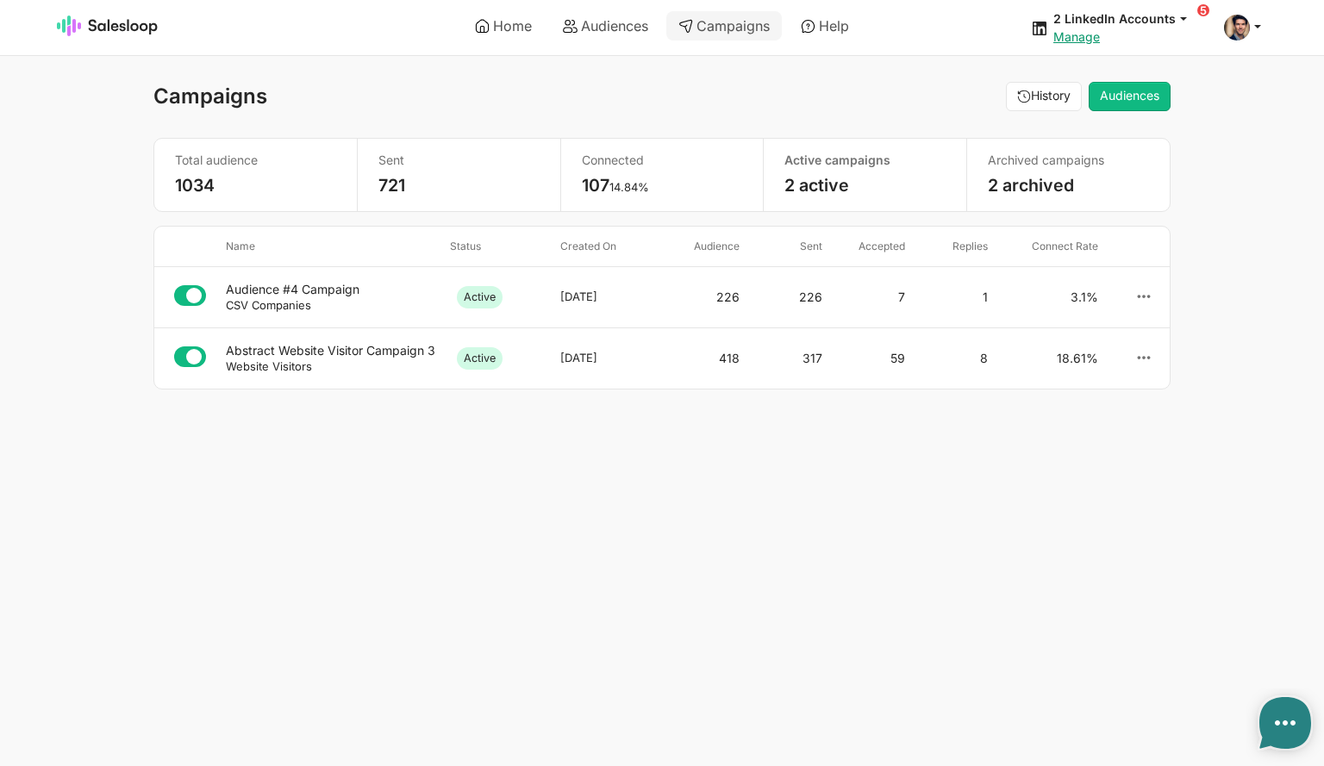
type textarea "x"
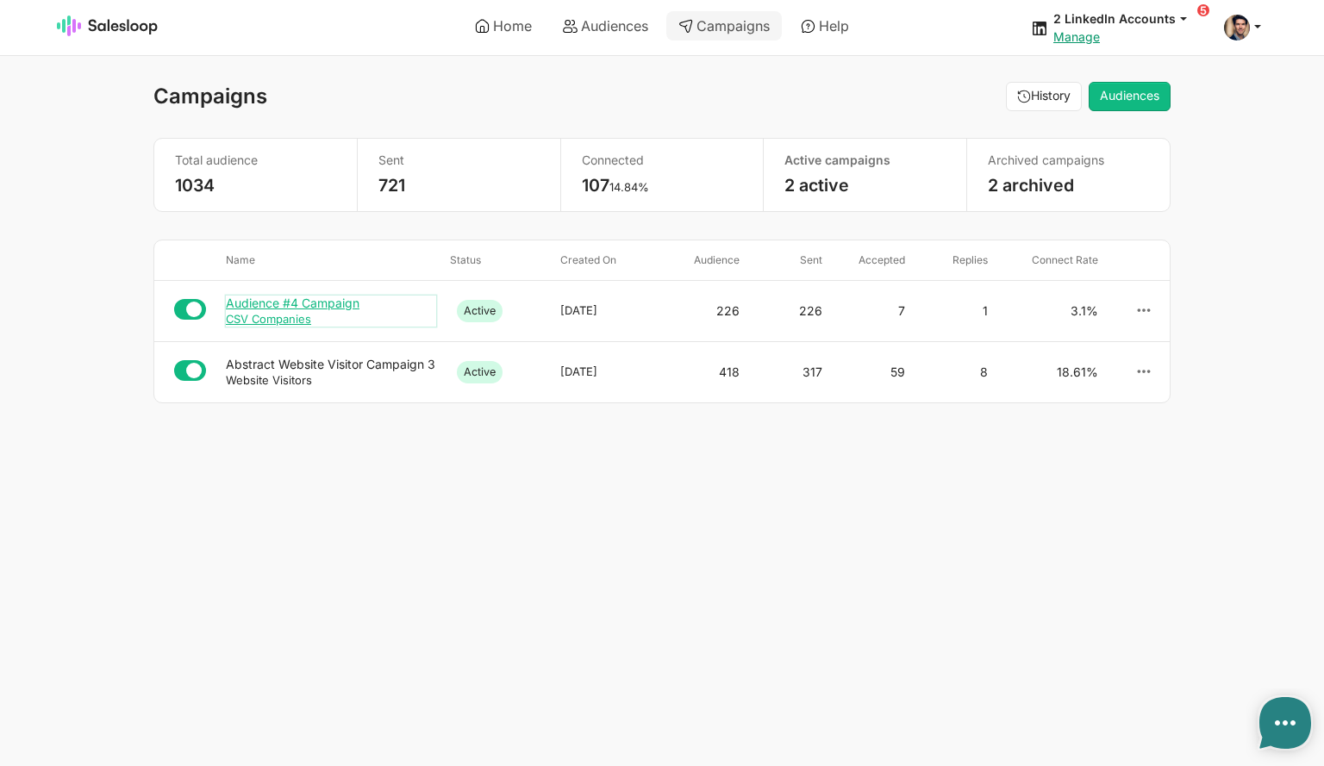
click at [278, 312] on small "CSV Companies" at bounding box center [268, 319] width 85 height 14
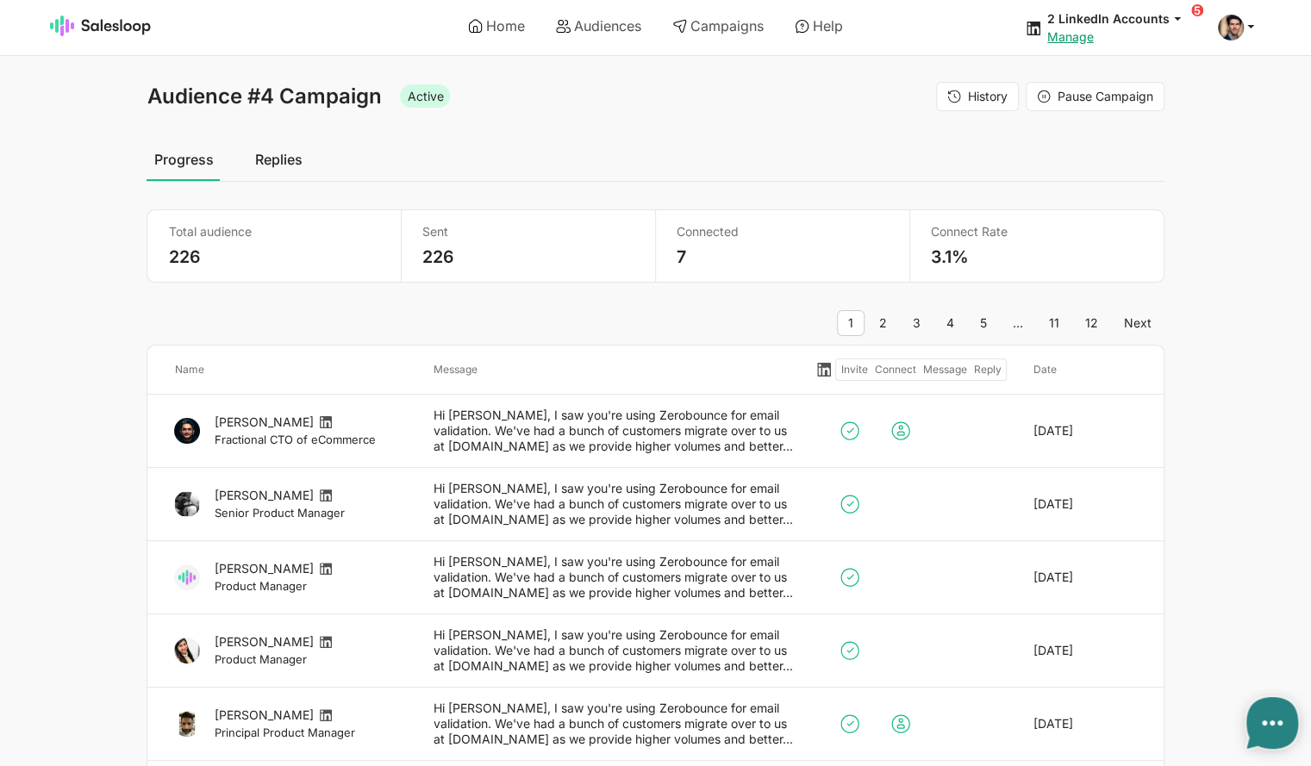
click at [285, 163] on link "Replies" at bounding box center [277, 159] width 61 height 43
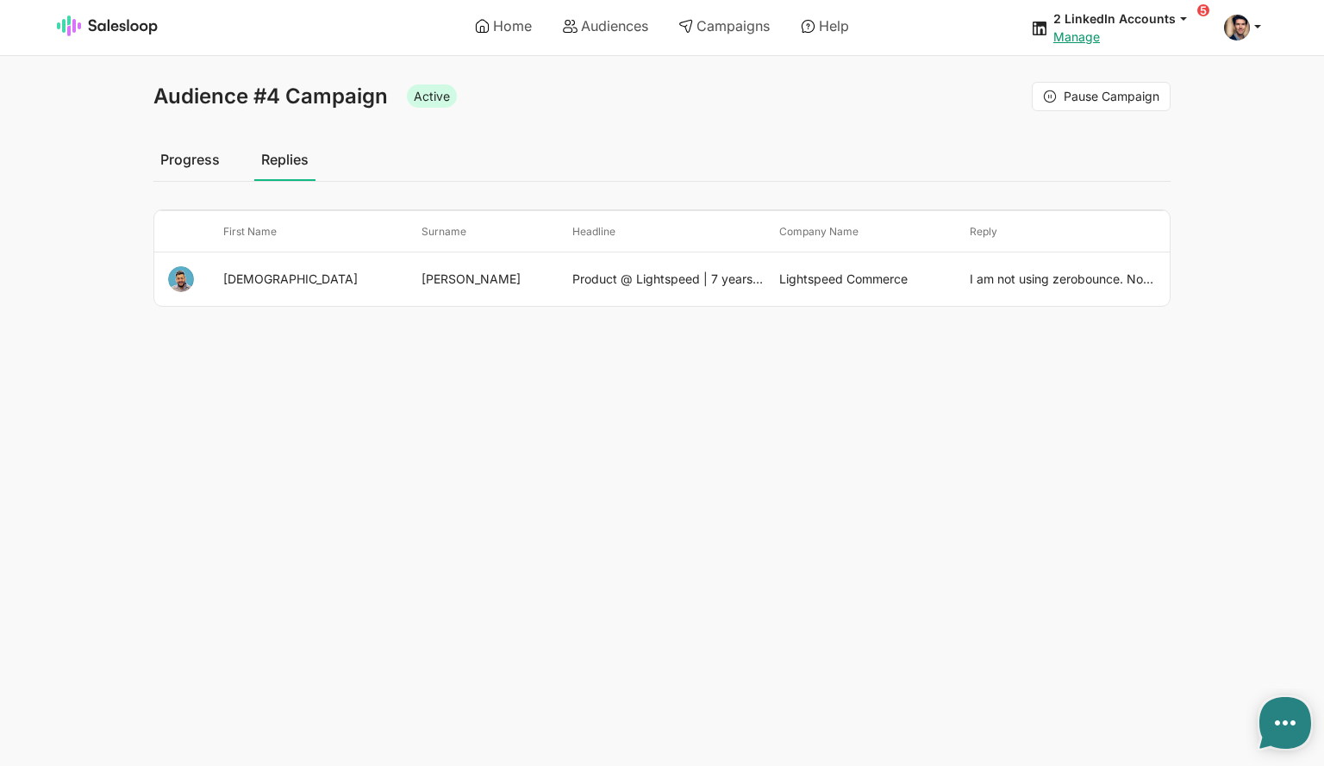
type textarea "x"
click at [191, 169] on link "Progress" at bounding box center [189, 159] width 73 height 43
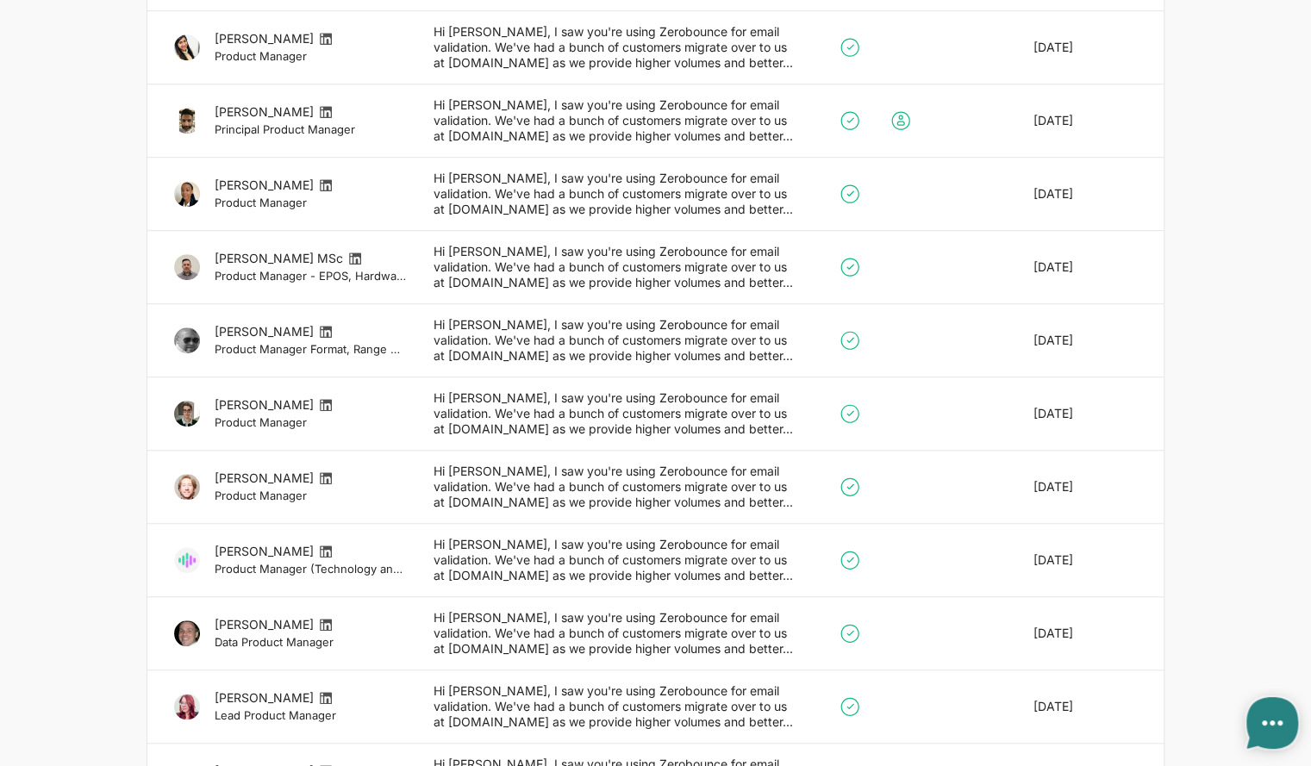
type textarea "x"
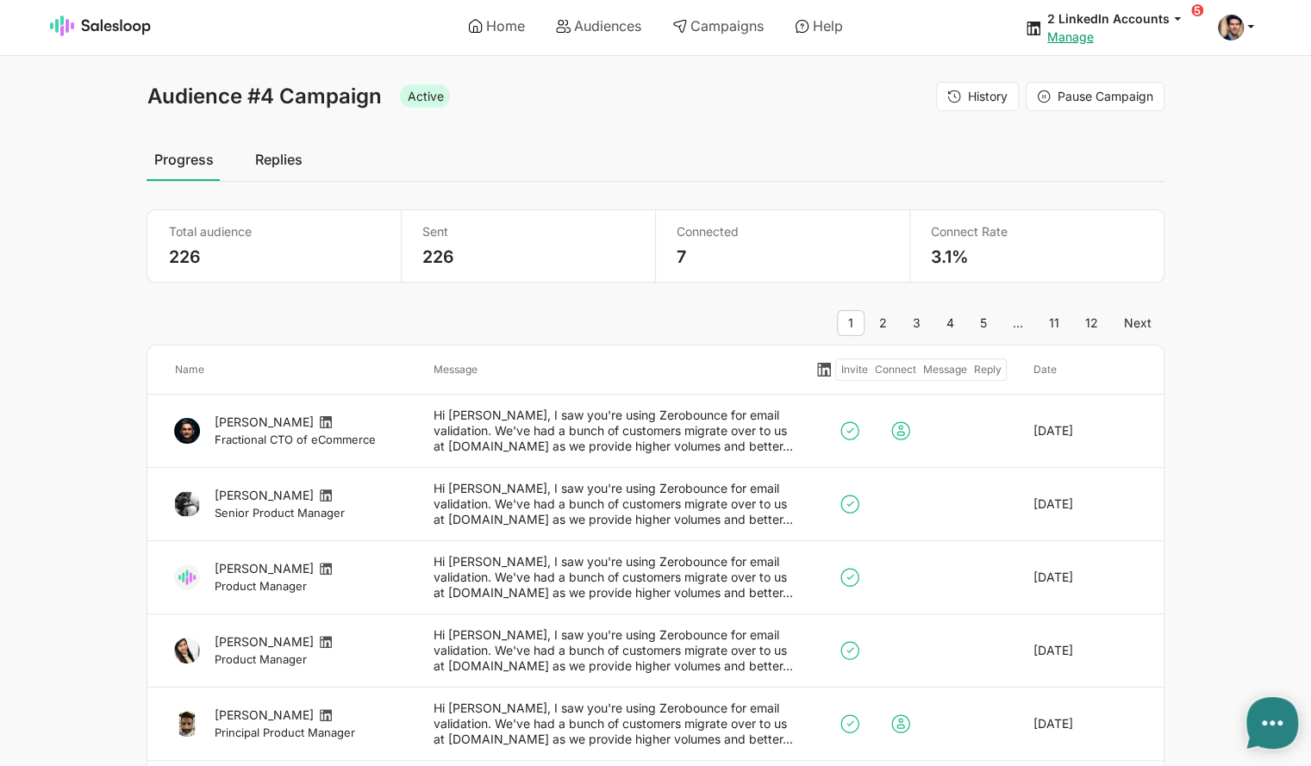
click at [278, 166] on link "Replies" at bounding box center [277, 159] width 61 height 43
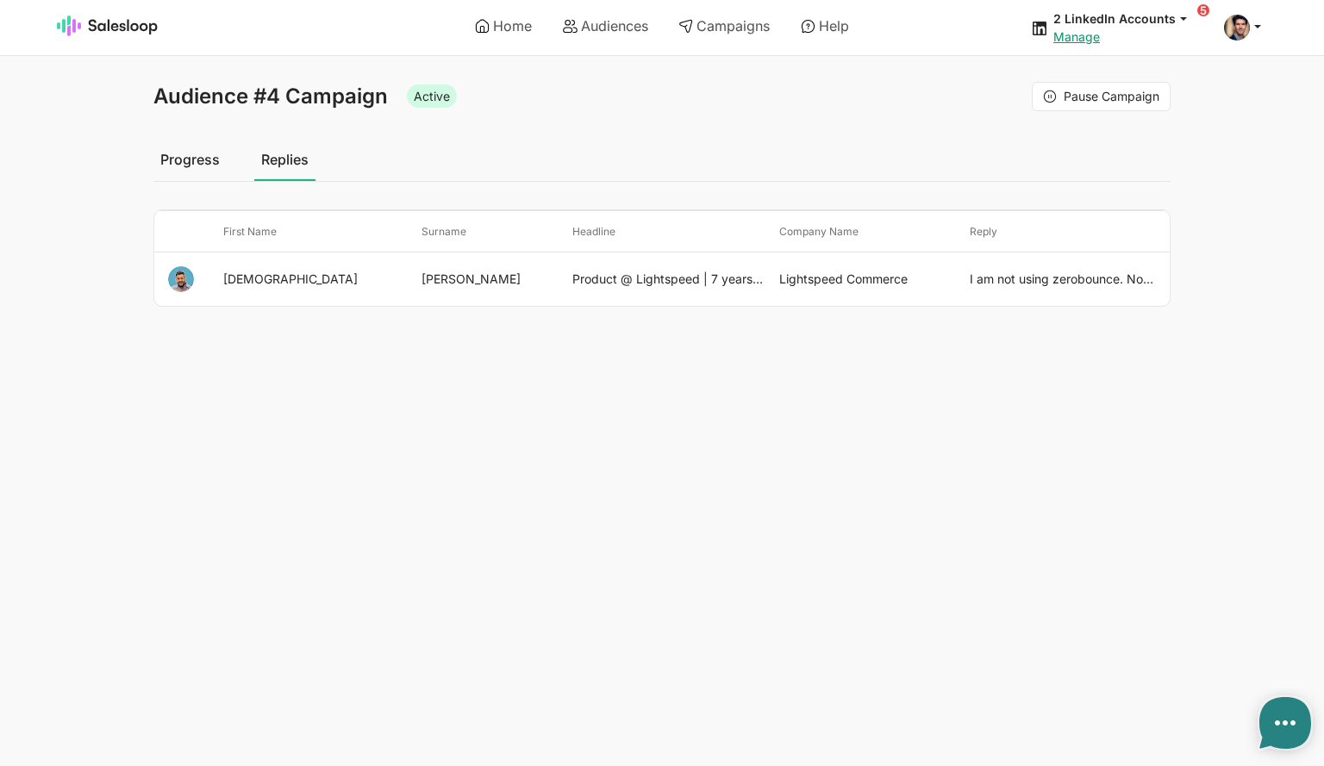
type textarea "x"
click at [168, 154] on link "Progress" at bounding box center [189, 159] width 73 height 43
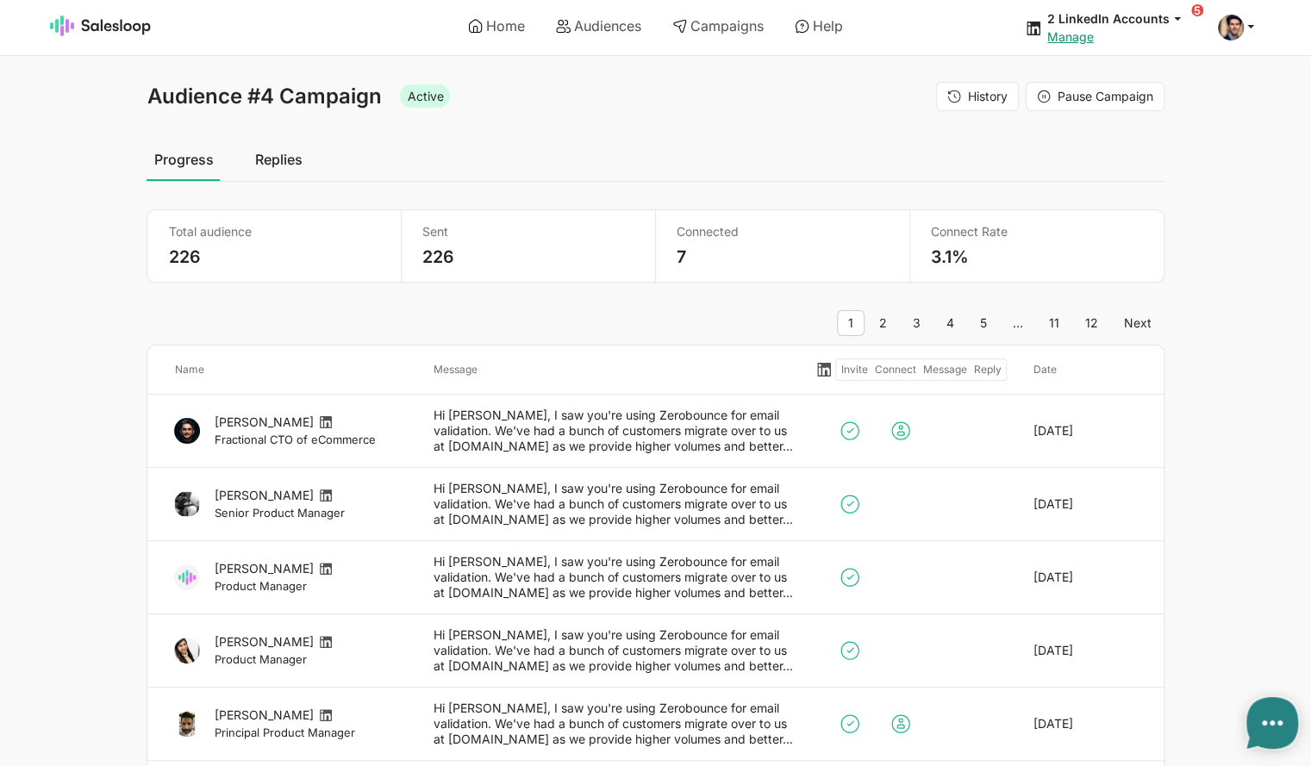
type textarea "x"
click at [262, 161] on link "Replies" at bounding box center [277, 159] width 61 height 43
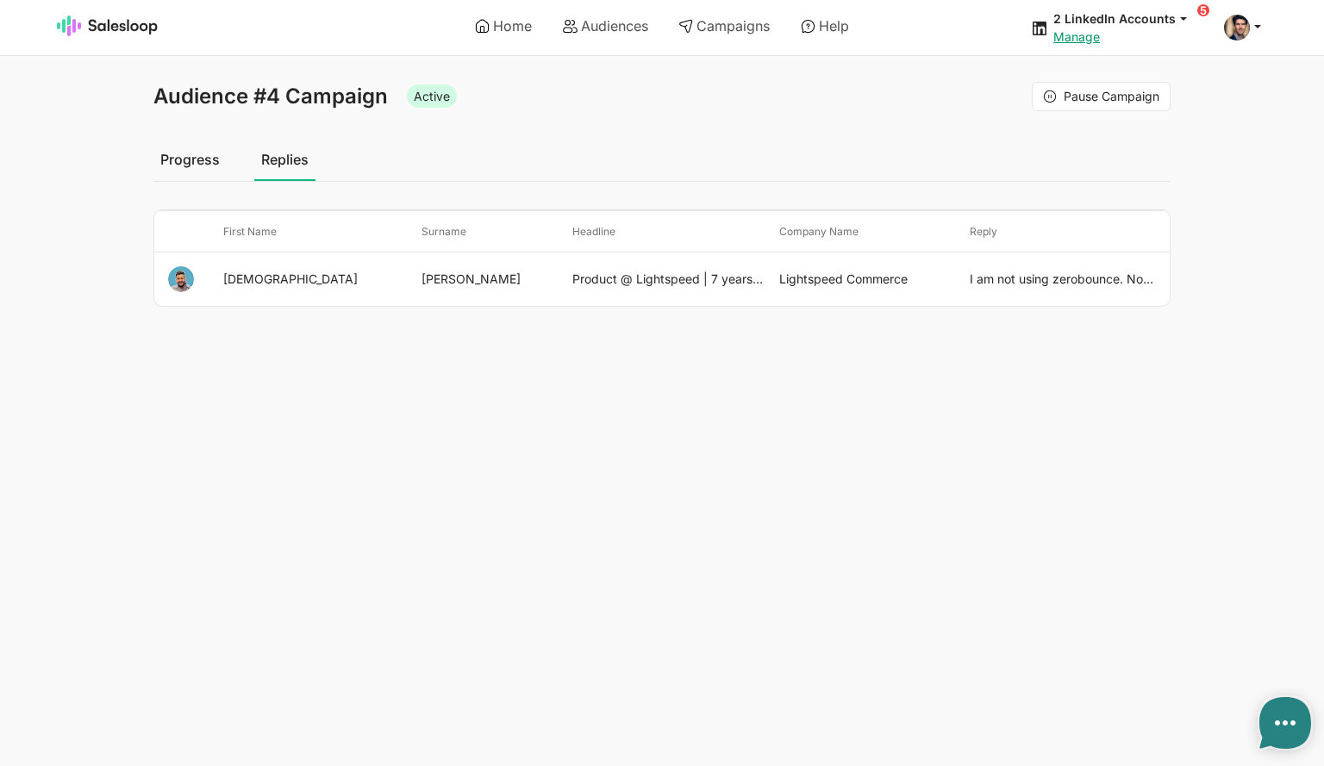
type textarea "x"
click at [180, 163] on link "Progress" at bounding box center [189, 159] width 73 height 43
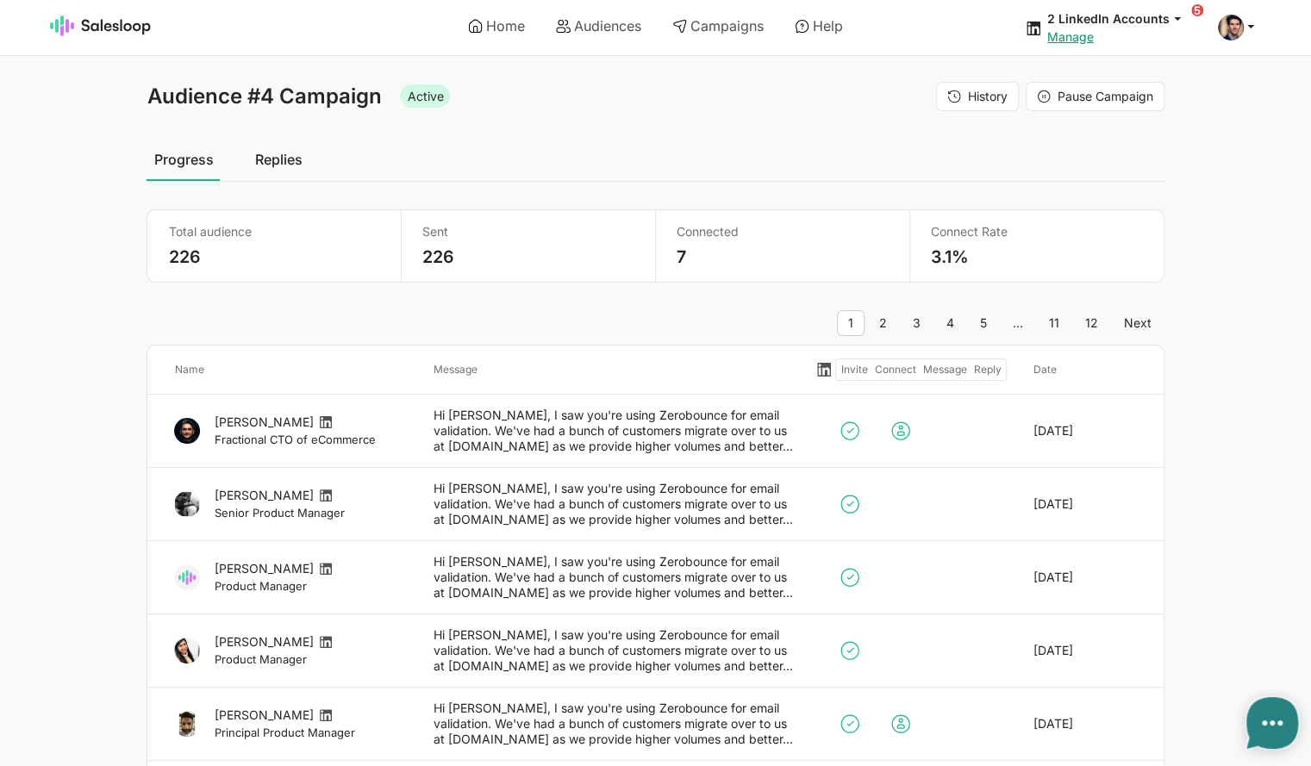
click at [274, 159] on link "Replies" at bounding box center [277, 159] width 61 height 43
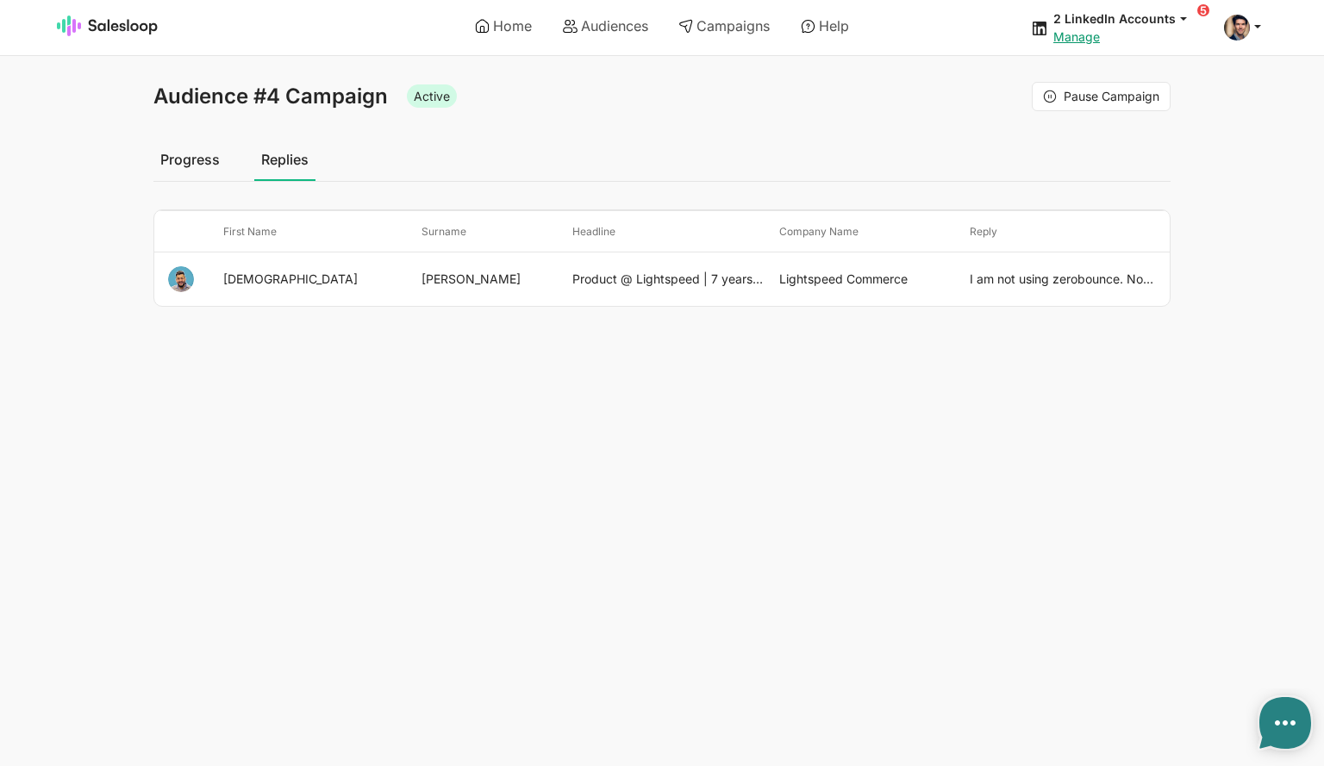
click at [1022, 278] on td "I am not using zerobounce. Not sure where you found that info from" at bounding box center [1066, 280] width 207 height 54
type textarea "x"
click at [194, 160] on link "Progress" at bounding box center [189, 159] width 73 height 43
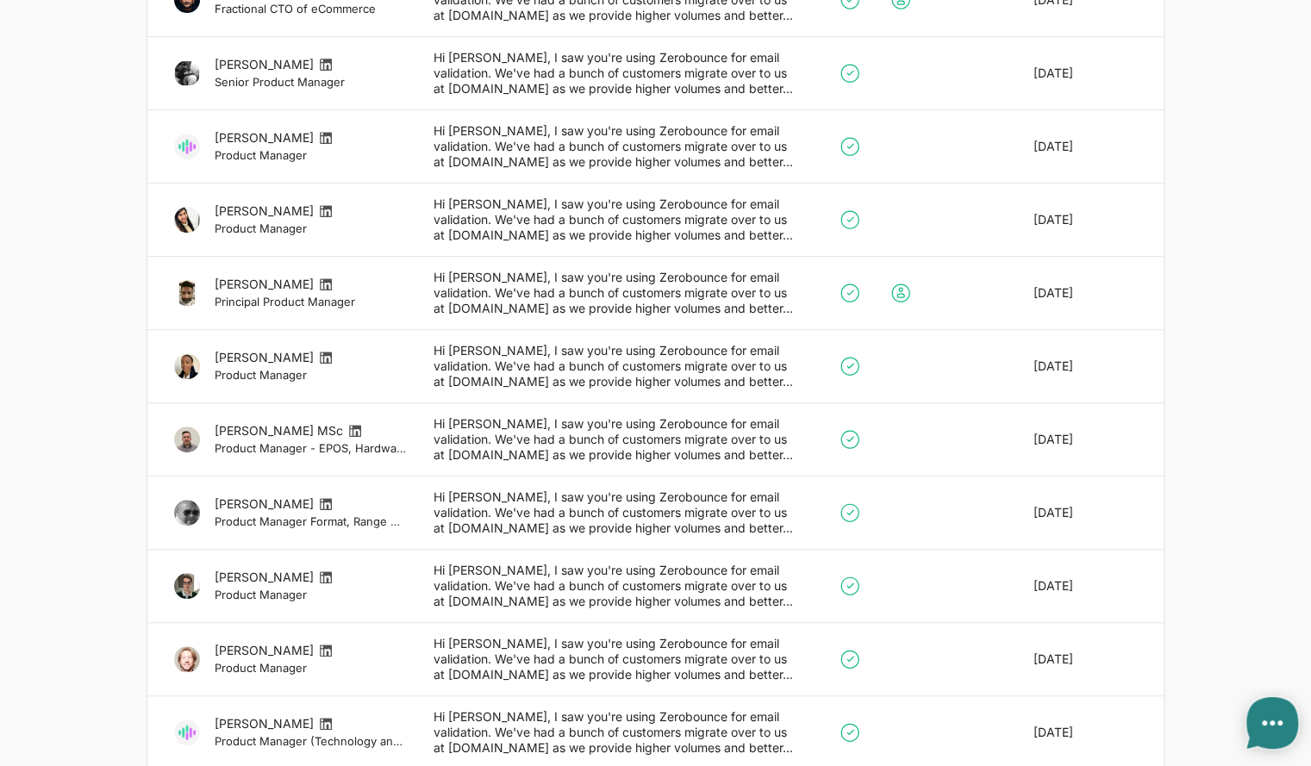
type textarea "x"
